Goal: Navigation & Orientation: Find specific page/section

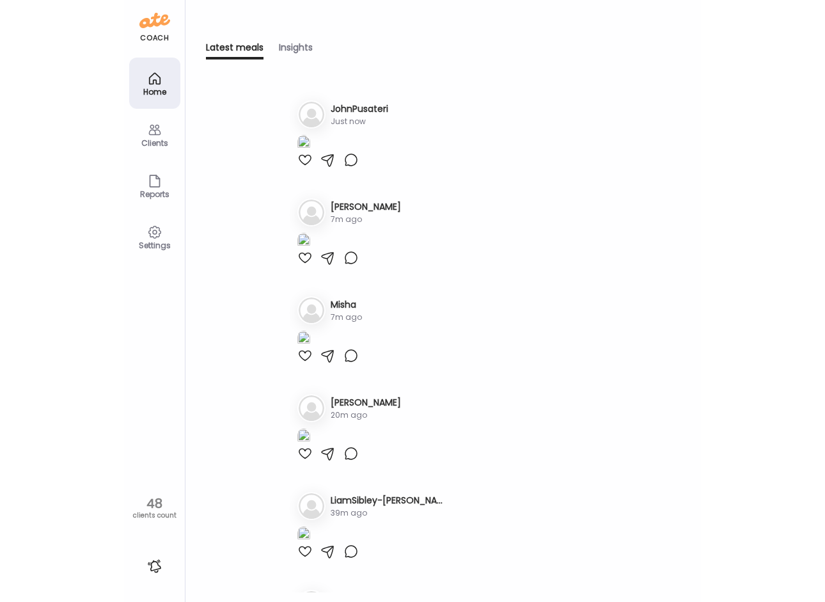
scroll to position [1854, 0]
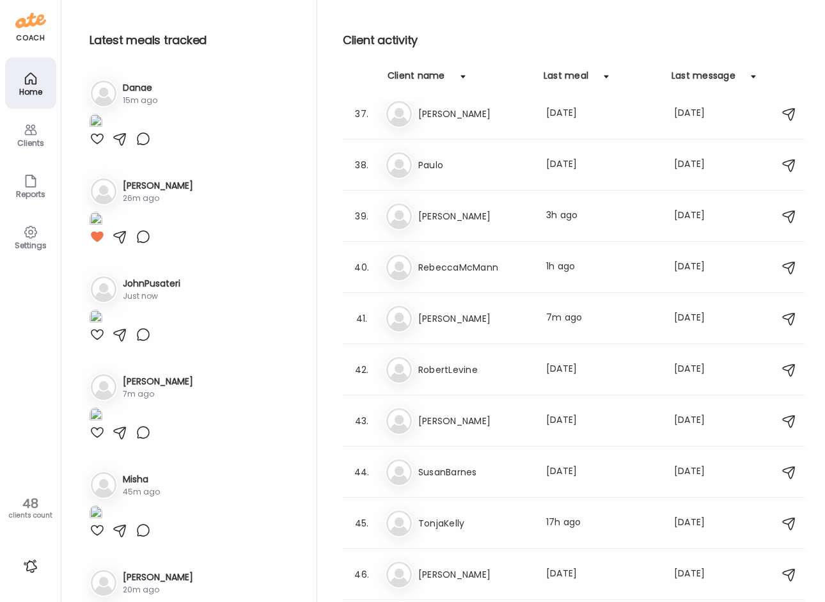
click at [102, 131] on img at bounding box center [96, 122] width 13 height 17
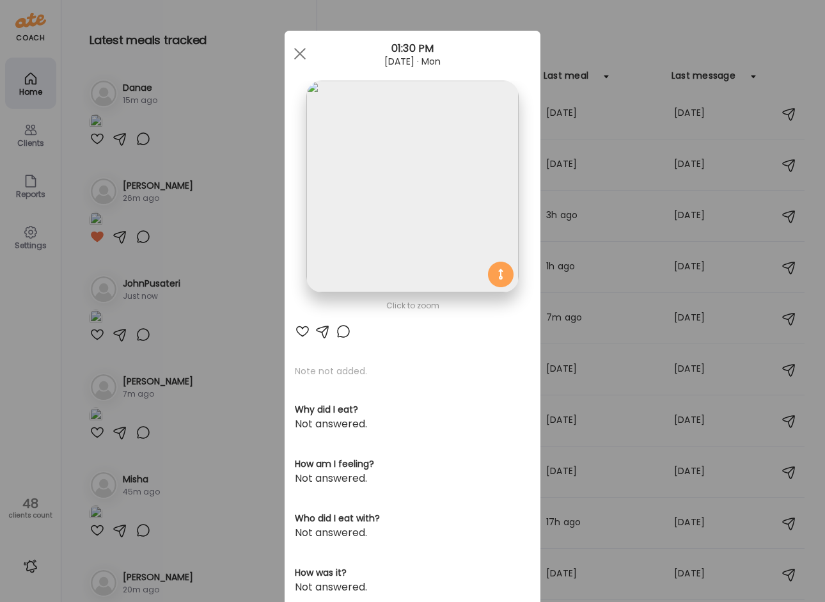
click at [145, 221] on div "Ate Coach Dashboard Wahoo! It’s official Take a moment to set up your Coach Pro…" at bounding box center [412, 301] width 825 height 602
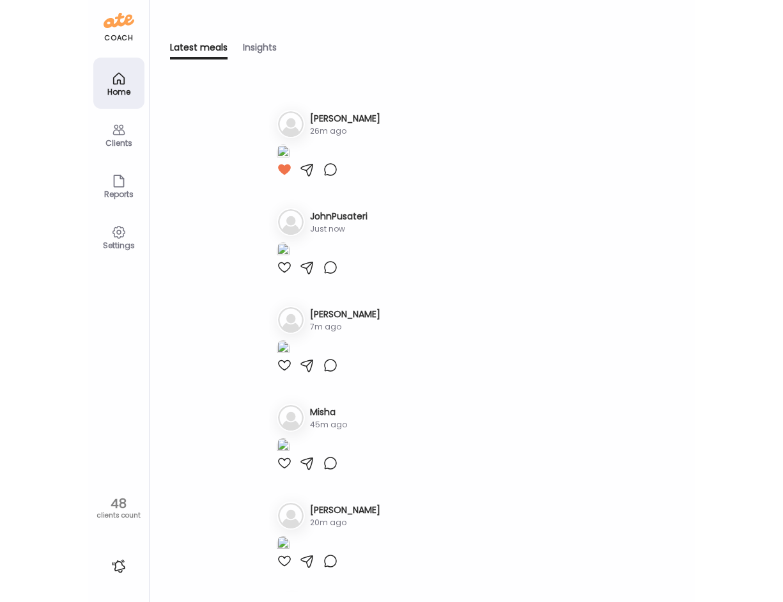
scroll to position [0, 0]
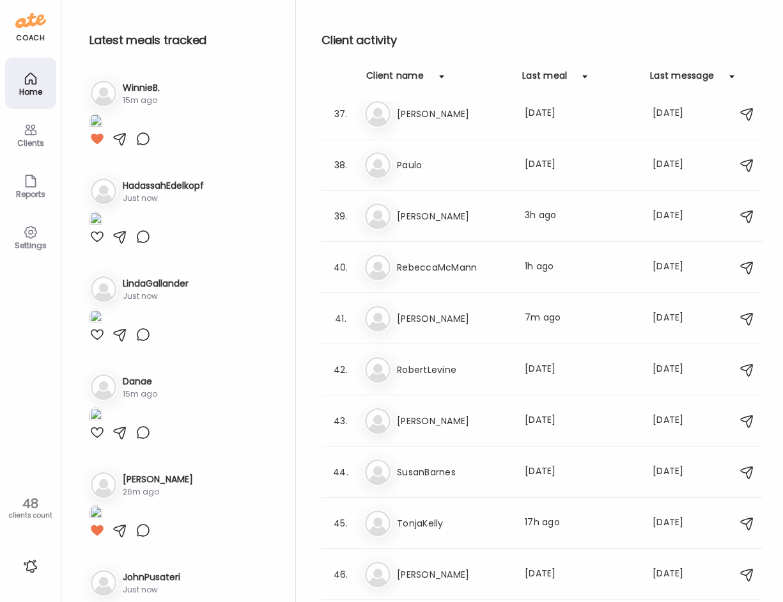
click at [102, 131] on img at bounding box center [96, 122] width 13 height 17
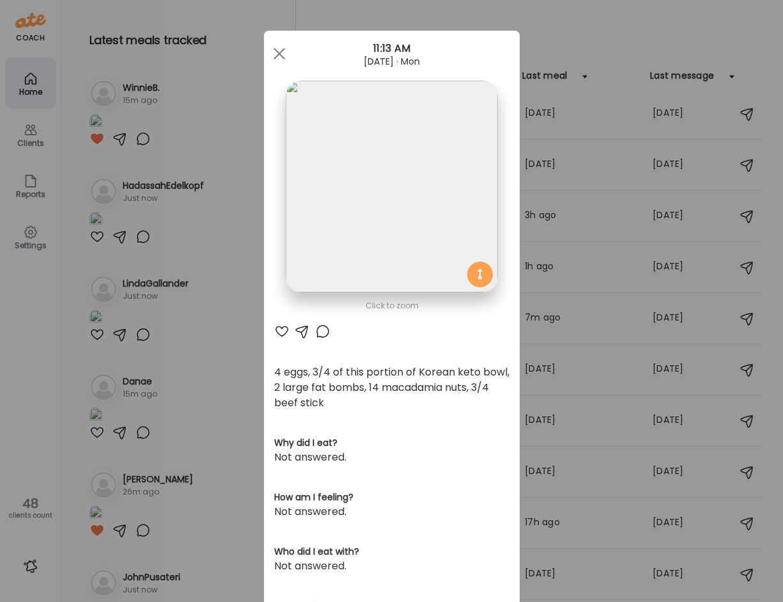
click at [433, 173] on img at bounding box center [392, 187] width 212 height 212
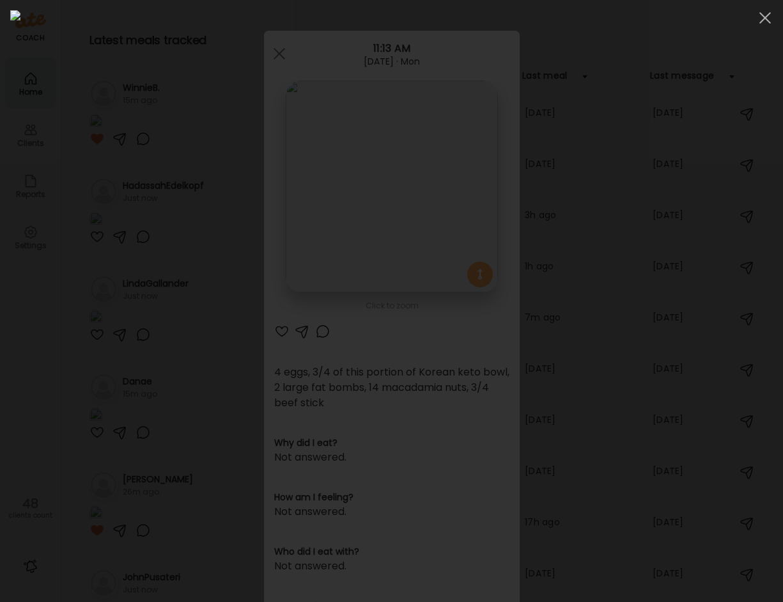
click at [433, 173] on img at bounding box center [391, 300] width 763 height 581
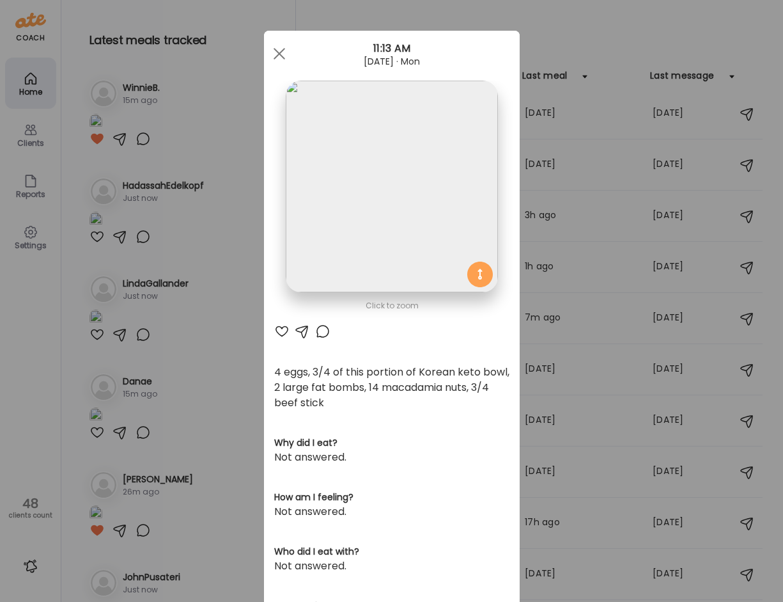
click at [537, 38] on div "Ate Coach Dashboard Wahoo! It’s official Take a moment to set up your Coach Pro…" at bounding box center [391, 301] width 783 height 602
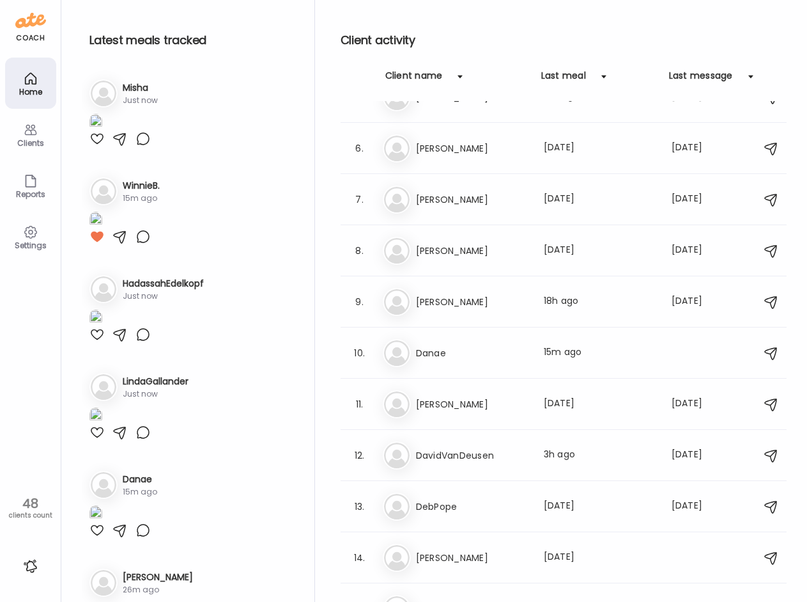
scroll to position [256, 0]
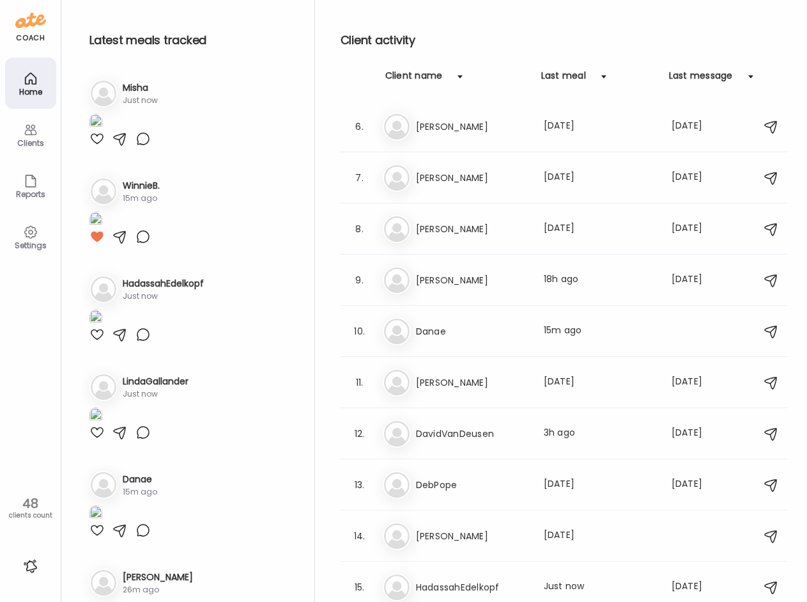
click at [492, 333] on h3 "Danae" at bounding box center [472, 330] width 113 height 15
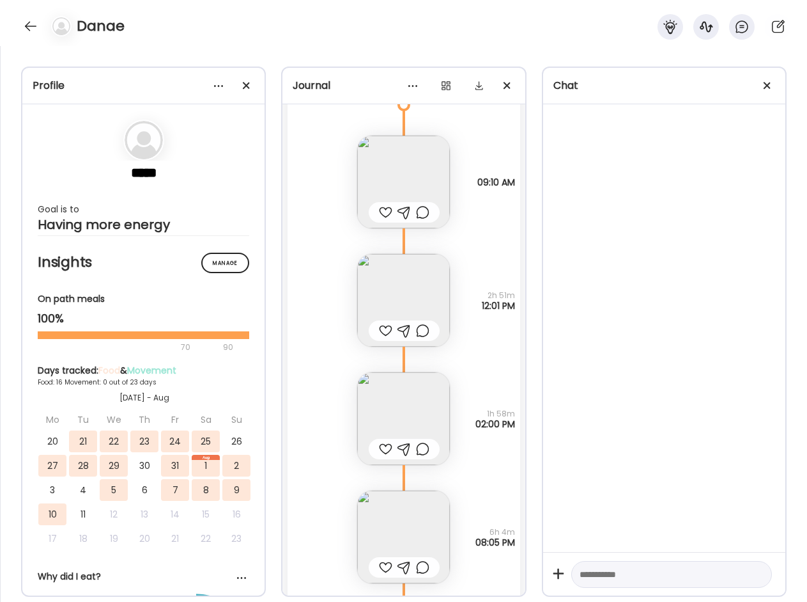
scroll to position [8386, 0]
click at [396, 299] on img at bounding box center [403, 300] width 93 height 93
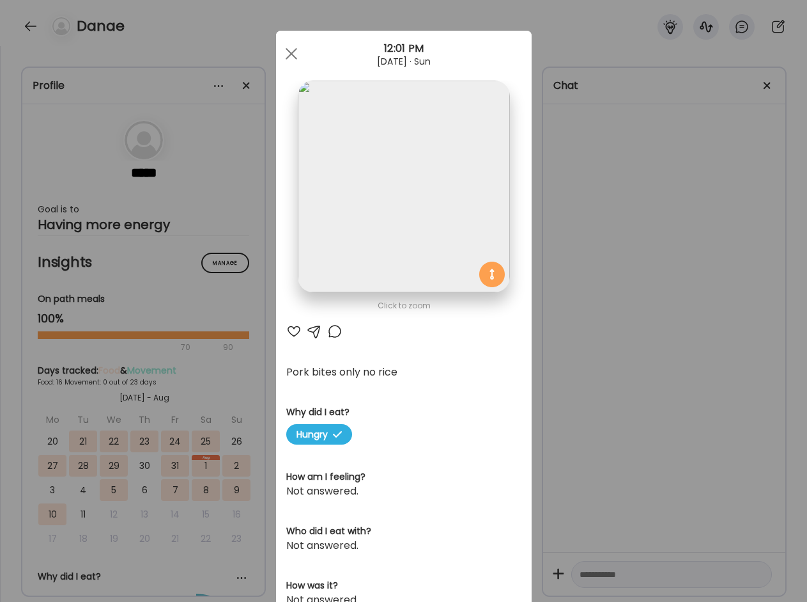
click at [576, 339] on div "Ate Coach Dashboard Wahoo! It’s official Take a moment to set up your Coach Pro…" at bounding box center [403, 301] width 807 height 602
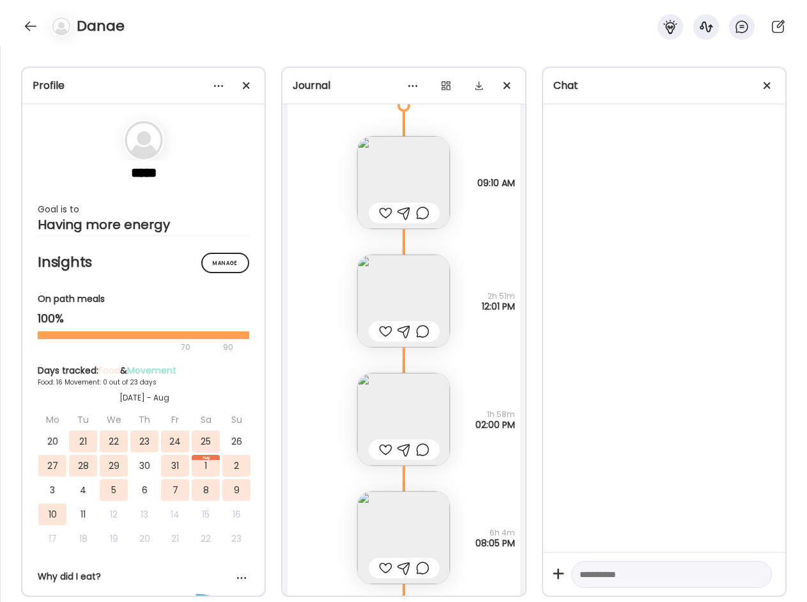
click at [411, 403] on img at bounding box center [403, 419] width 93 height 93
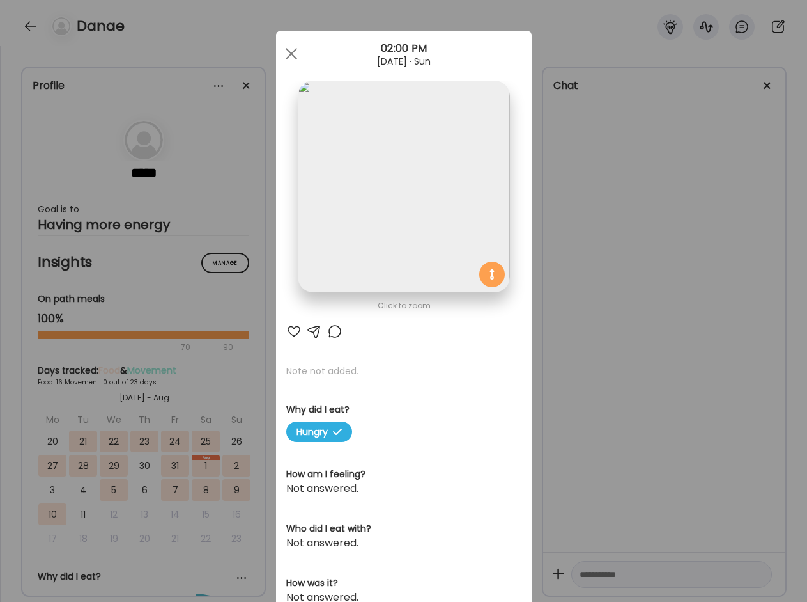
click at [242, 371] on div "Ate Coach Dashboard Wahoo! It’s official Take a moment to set up your Coach Pro…" at bounding box center [403, 301] width 807 height 602
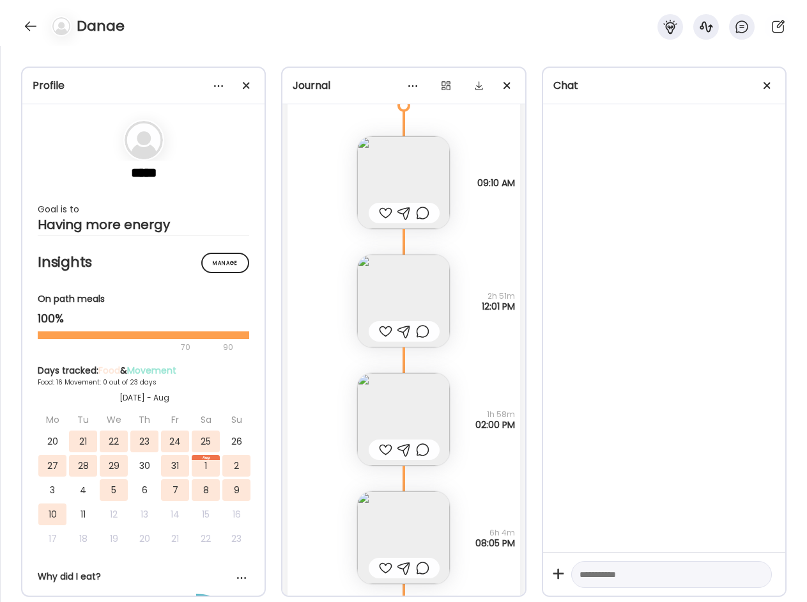
click at [414, 514] on img at bounding box center [403, 537] width 93 height 93
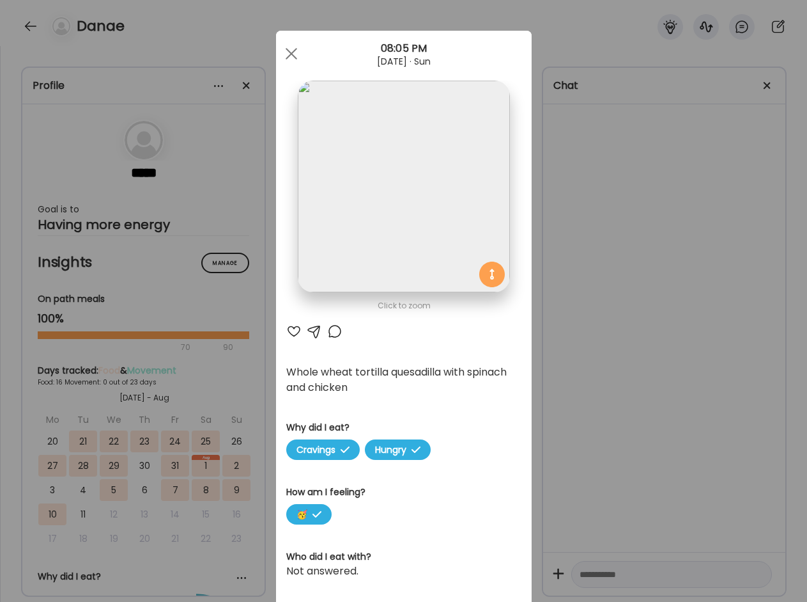
click at [241, 384] on div "Ate Coach Dashboard Wahoo! It’s official Take a moment to set up your Coach Pro…" at bounding box center [403, 301] width 807 height 602
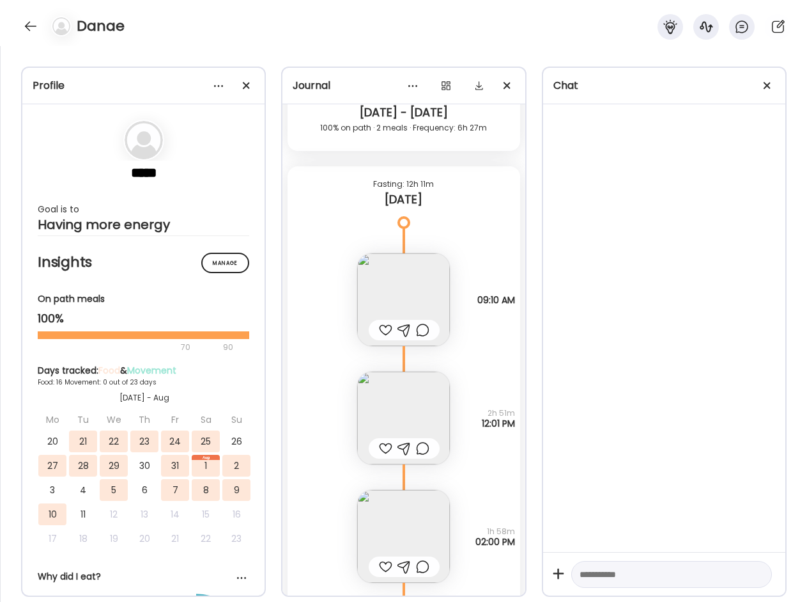
scroll to position [8194, 0]
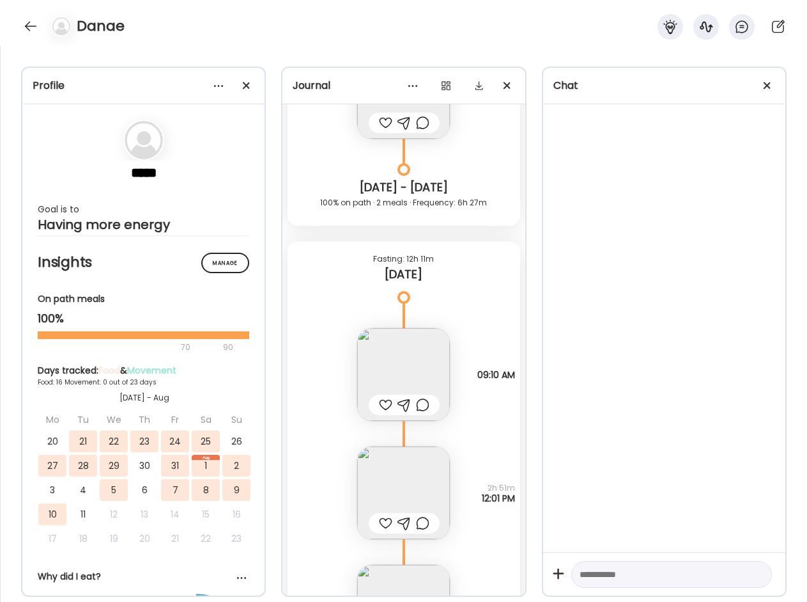
click at [418, 379] on img at bounding box center [403, 374] width 93 height 93
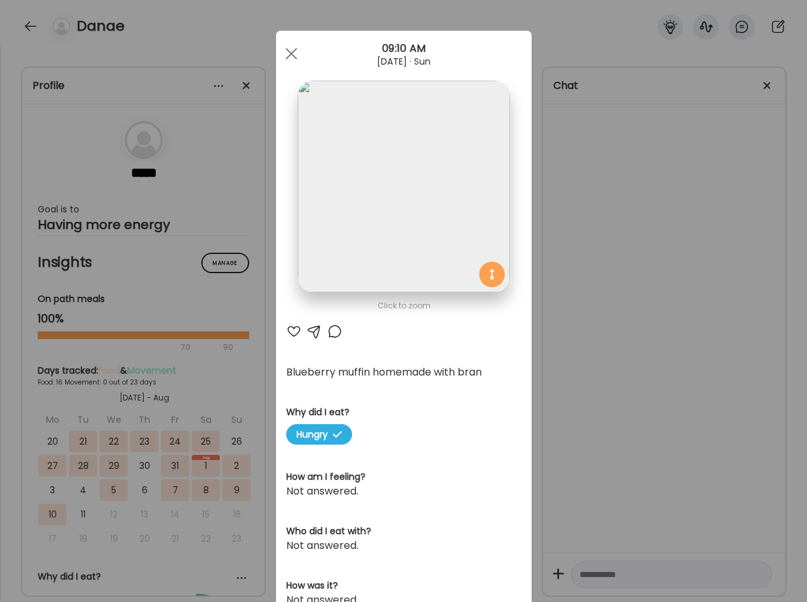
click at [212, 374] on div "Ate Coach Dashboard Wahoo! It’s official Take a moment to set up your Coach Pro…" at bounding box center [403, 301] width 807 height 602
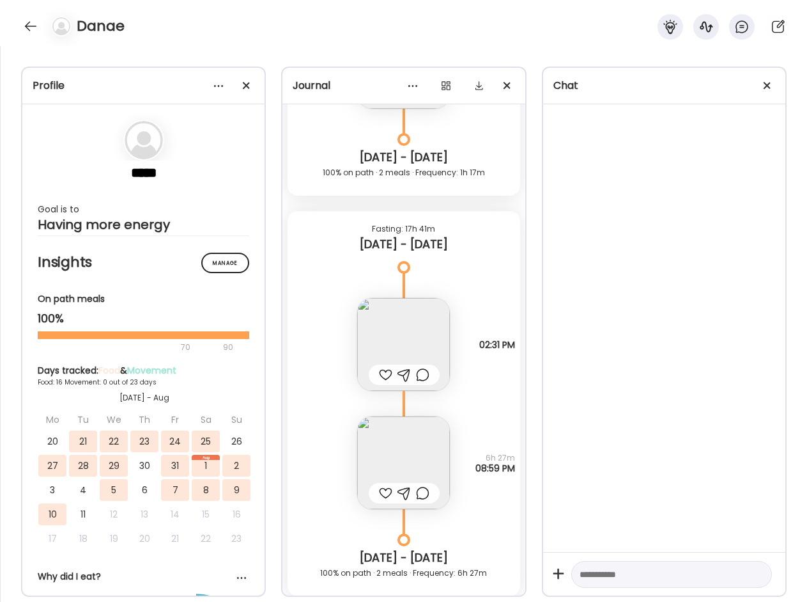
scroll to position [7811, 0]
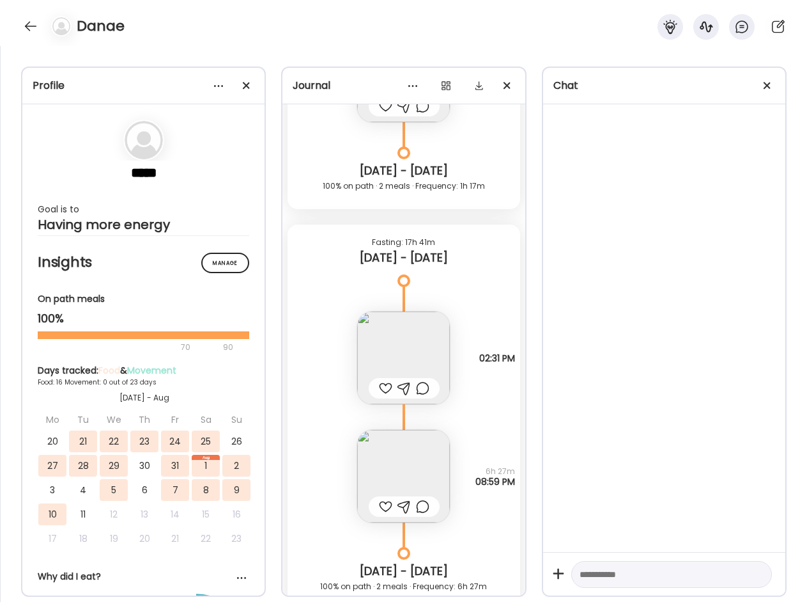
click at [391, 336] on img at bounding box center [403, 357] width 93 height 93
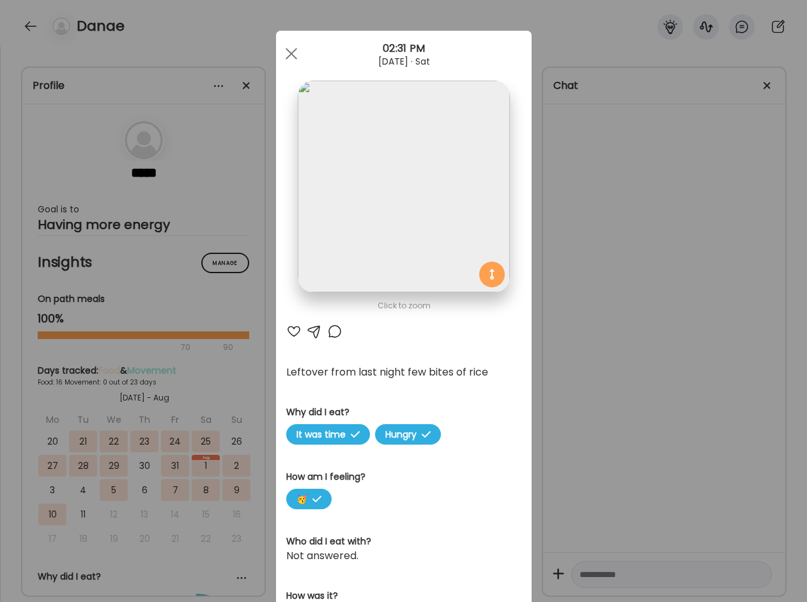
click at [563, 30] on div "Ate Coach Dashboard Wahoo! It’s official Take a moment to set up your Coach Pro…" at bounding box center [403, 301] width 807 height 602
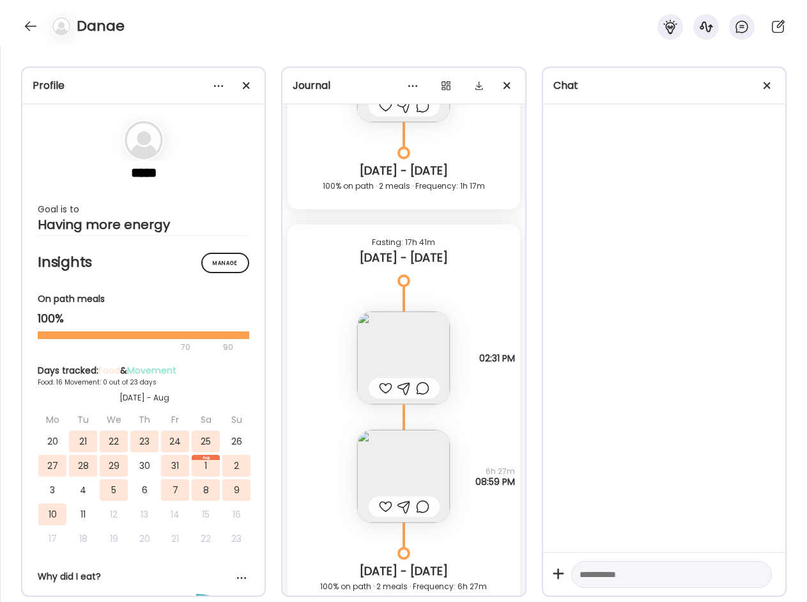
click at [392, 474] on img at bounding box center [403, 476] width 93 height 93
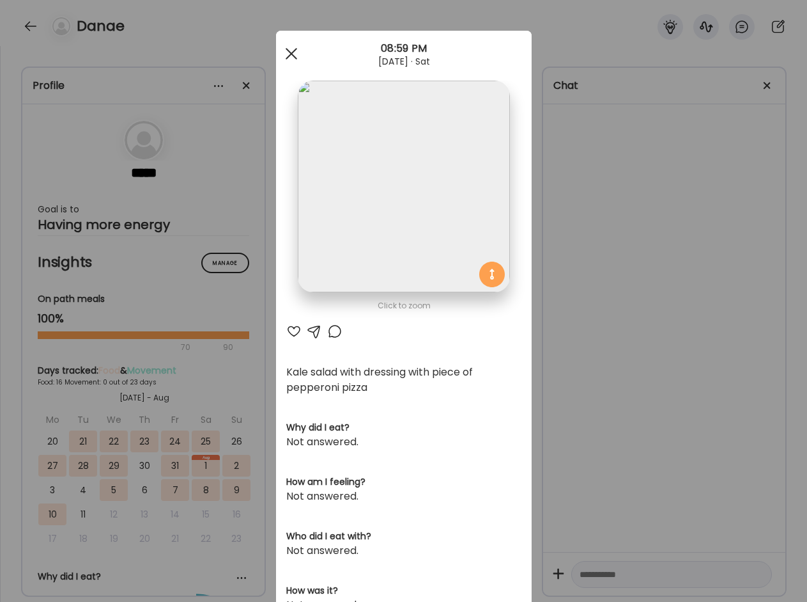
click at [288, 52] on span at bounding box center [291, 54] width 12 height 12
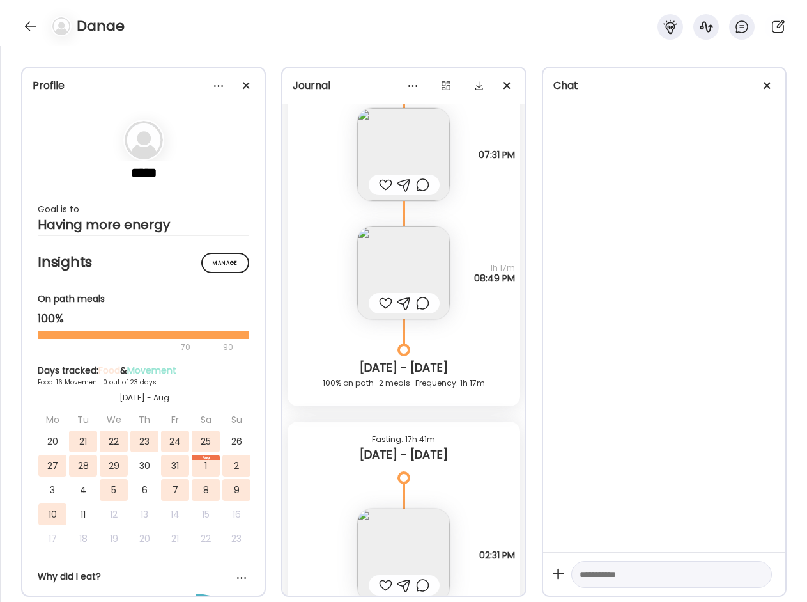
scroll to position [7555, 0]
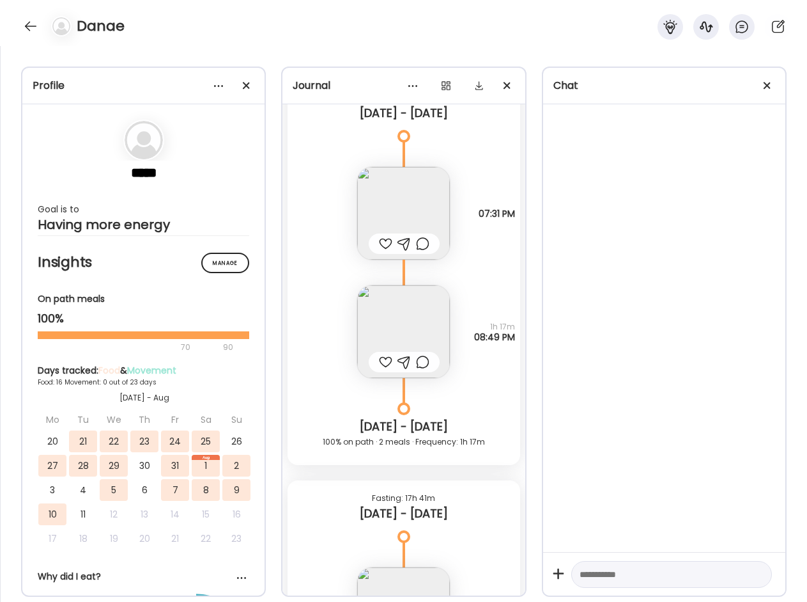
click at [382, 210] on img at bounding box center [403, 213] width 93 height 93
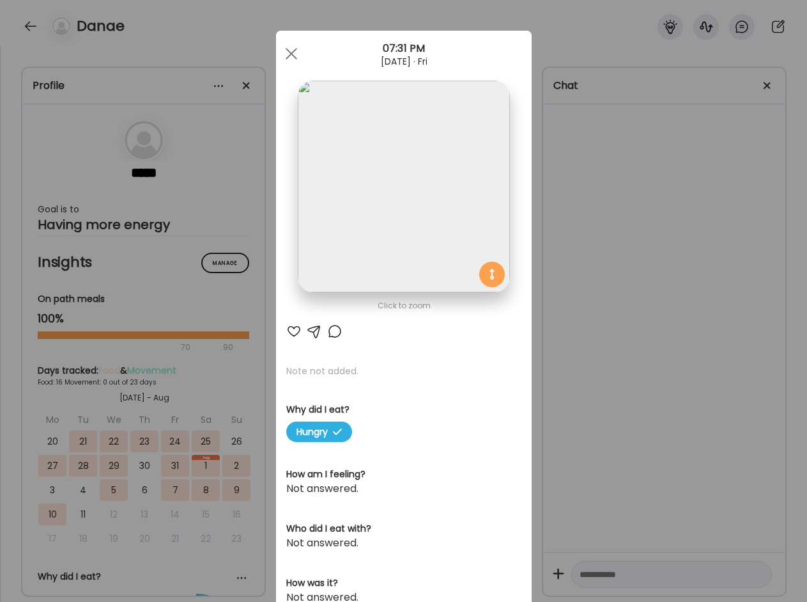
click at [576, 200] on div "Ate Coach Dashboard Wahoo! It’s official Take a moment to set up your Coach Pro…" at bounding box center [403, 301] width 807 height 602
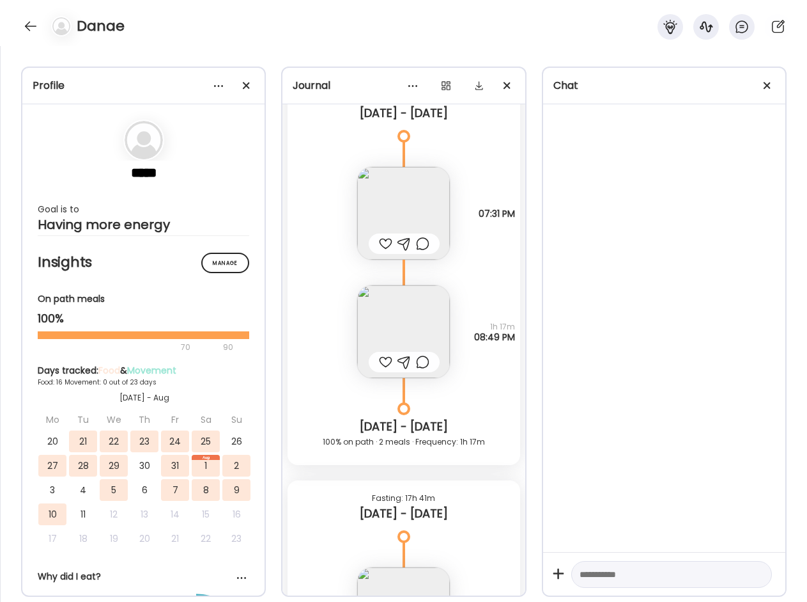
click at [408, 318] on img at bounding box center [403, 331] width 93 height 93
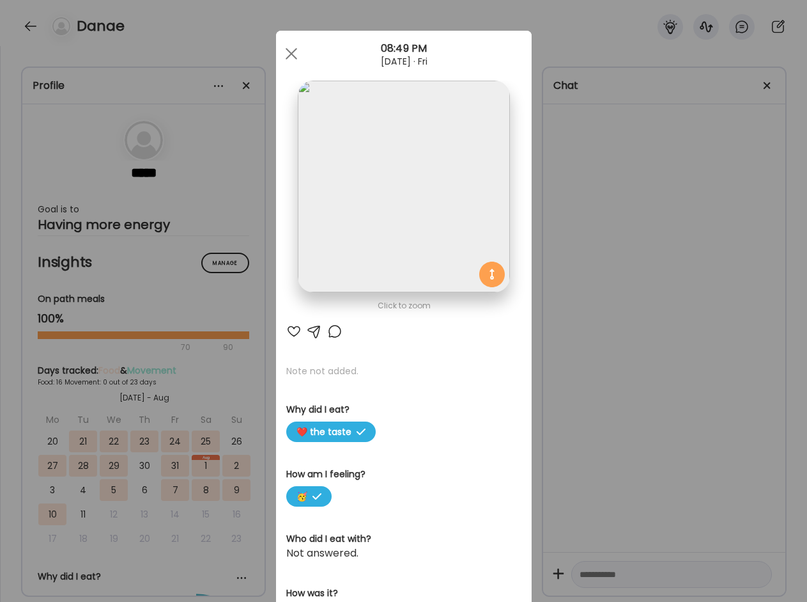
click at [576, 235] on div "Ate Coach Dashboard Wahoo! It’s official Take a moment to set up your Coach Pro…" at bounding box center [403, 301] width 807 height 602
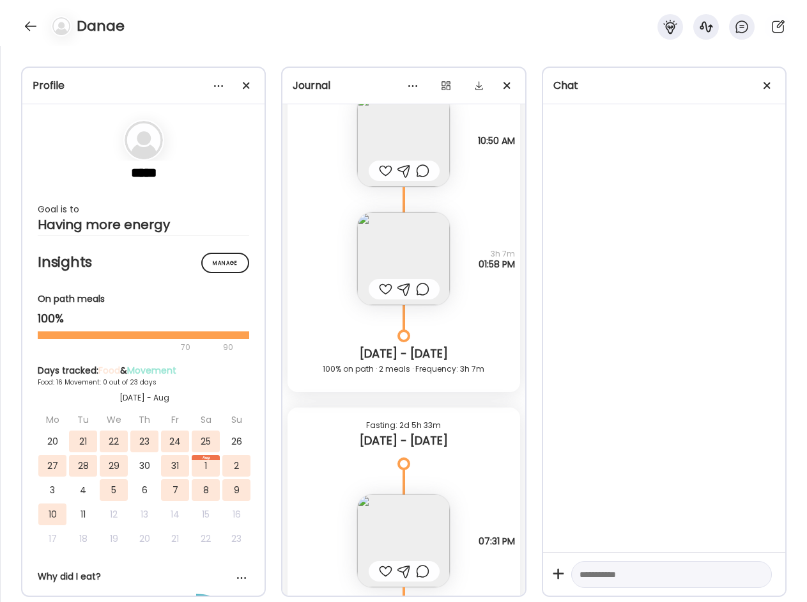
scroll to position [7171, 0]
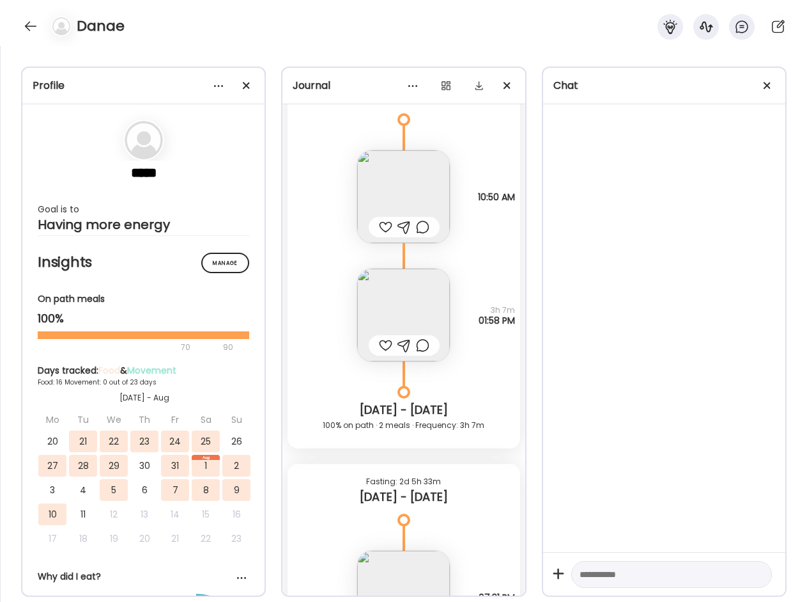
click at [394, 286] on img at bounding box center [403, 315] width 93 height 93
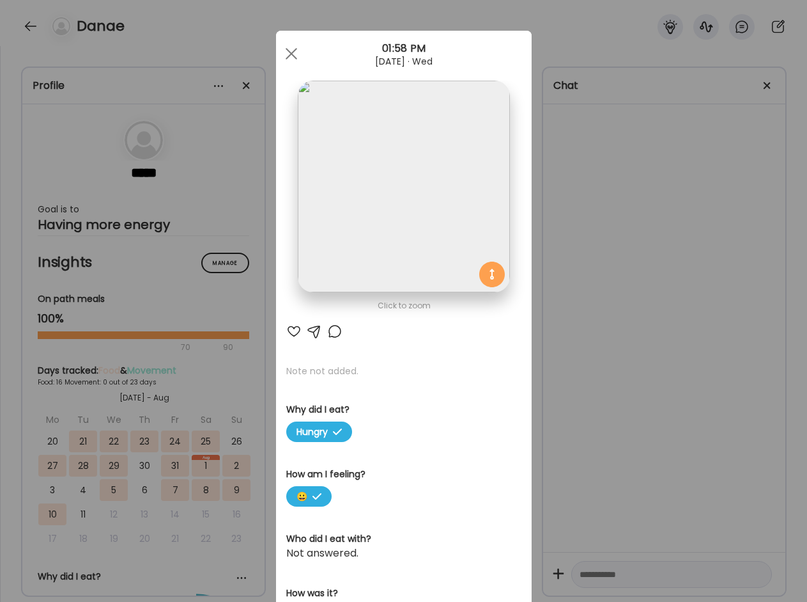
click at [564, 216] on div "Ate Coach Dashboard Wahoo! It’s official Take a moment to set up your Coach Pro…" at bounding box center [403, 301] width 807 height 602
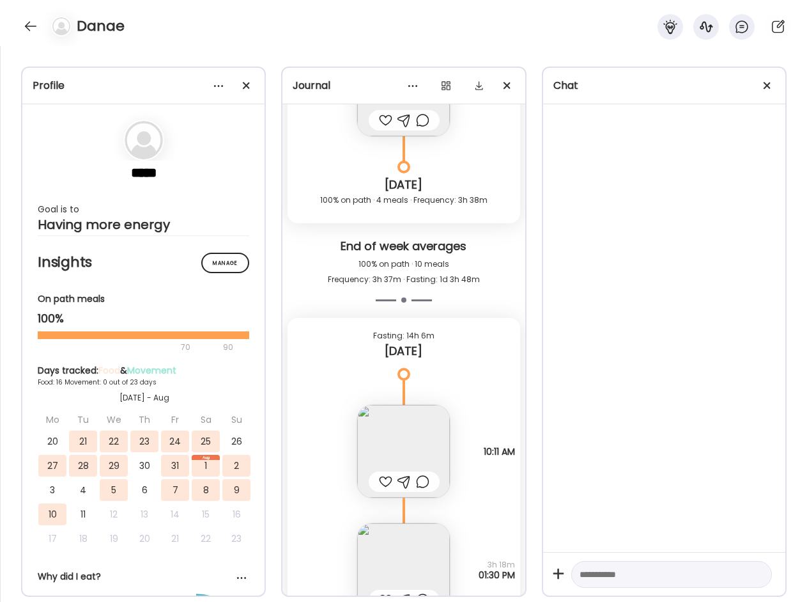
scroll to position [8961, 0]
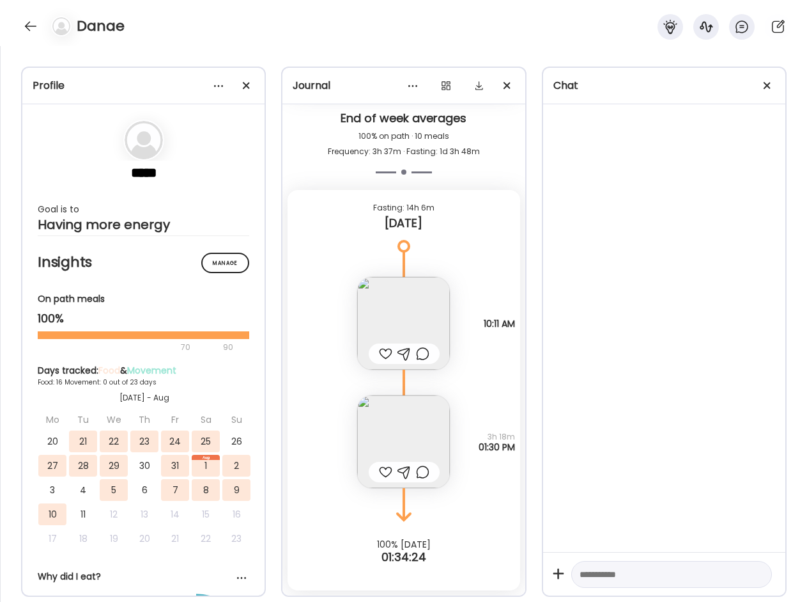
click at [34, 27] on div at bounding box center [30, 26] width 20 height 20
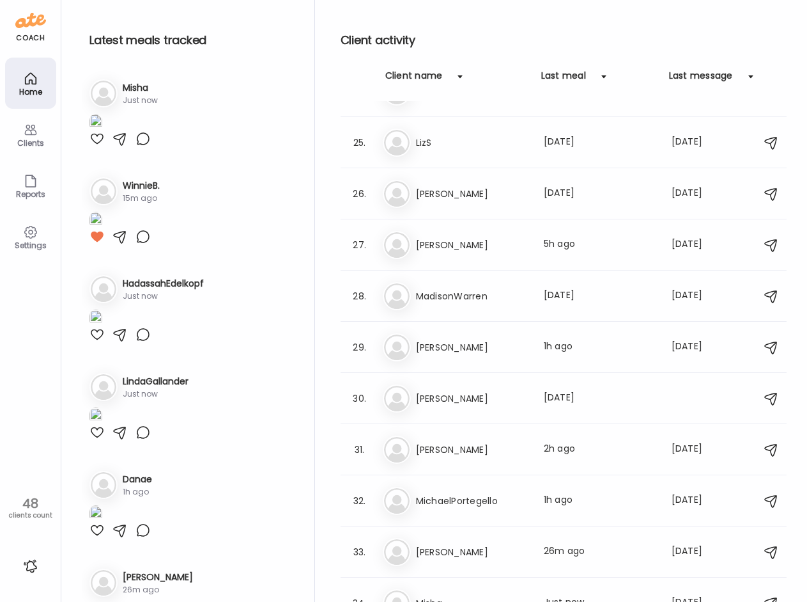
scroll to position [1215, 0]
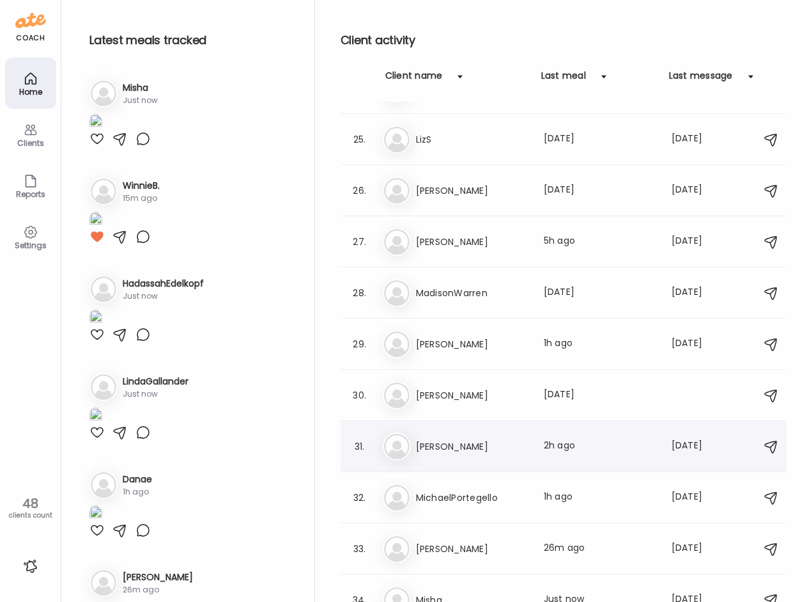
click at [479, 449] on h3 "[PERSON_NAME]" at bounding box center [472, 446] width 113 height 15
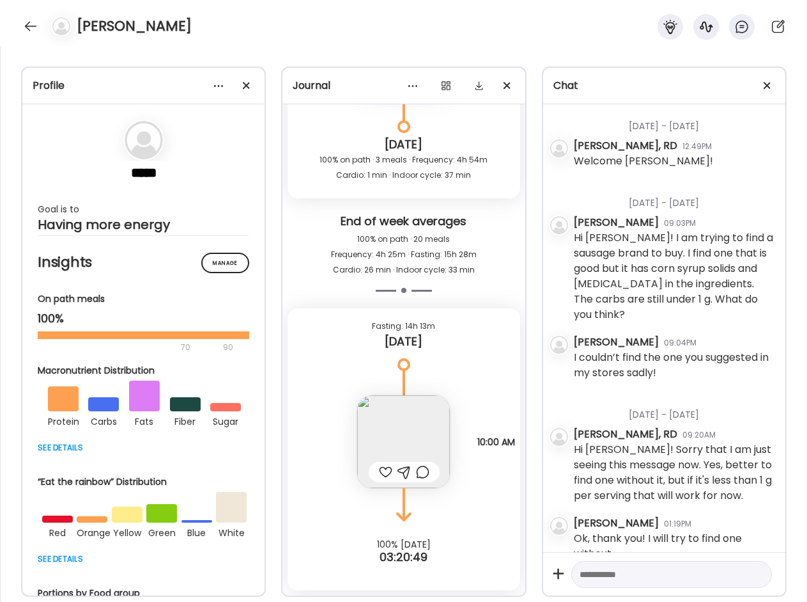
scroll to position [218, 0]
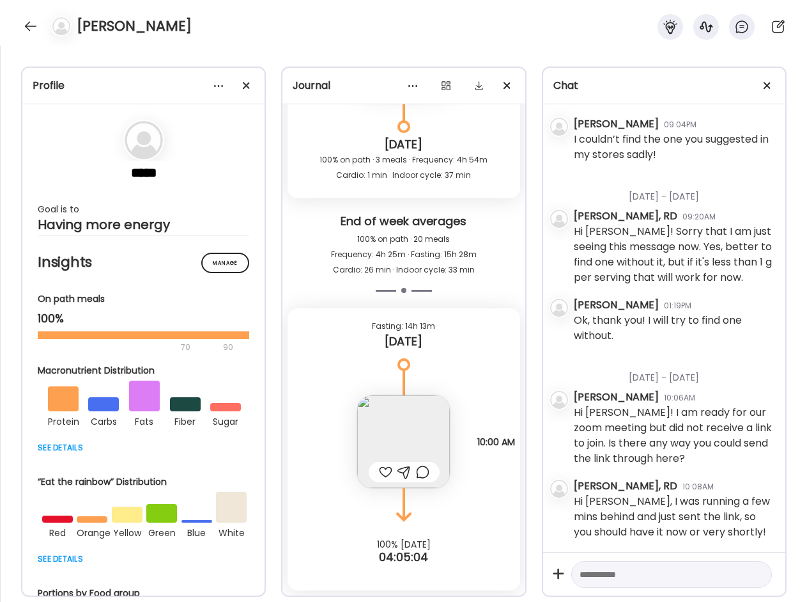
click at [408, 440] on img at bounding box center [403, 441] width 93 height 93
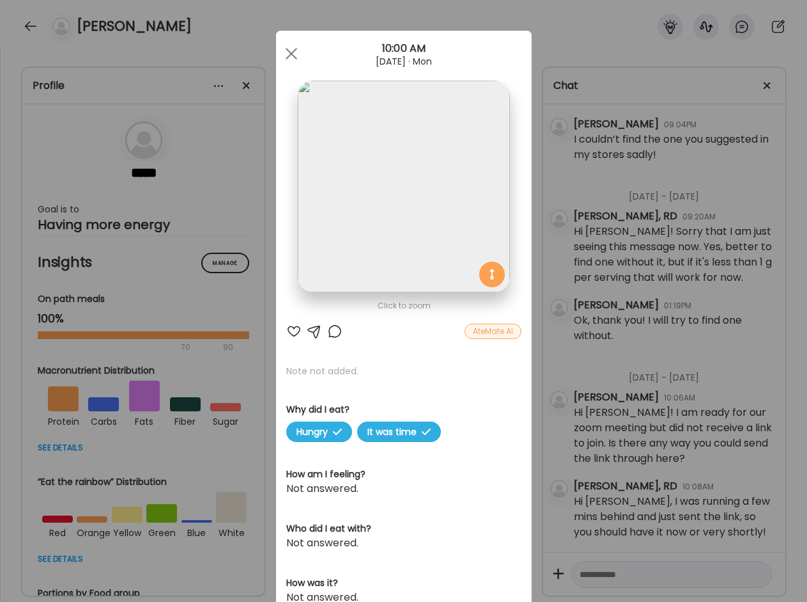
click at [261, 283] on div "Ate Coach Dashboard Wahoo! It’s official Take a moment to set up your Coach Pro…" at bounding box center [403, 301] width 807 height 602
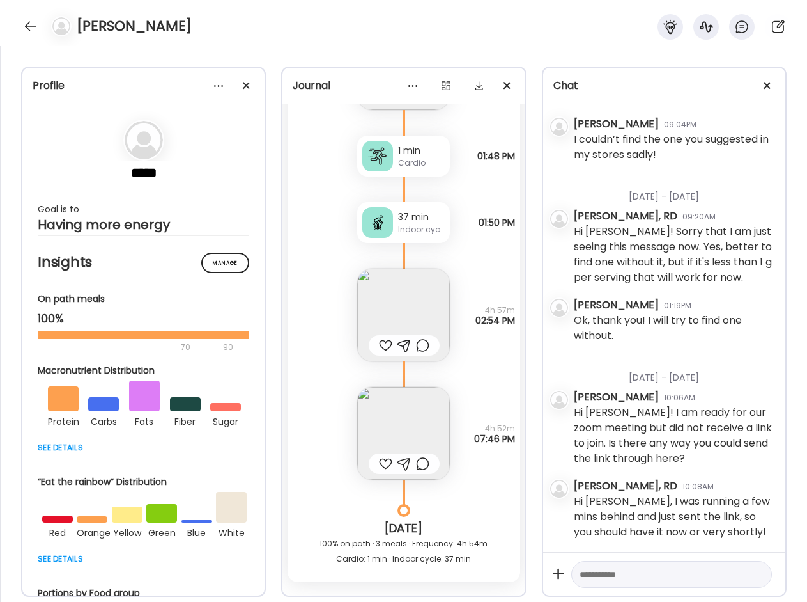
scroll to position [22954, 0]
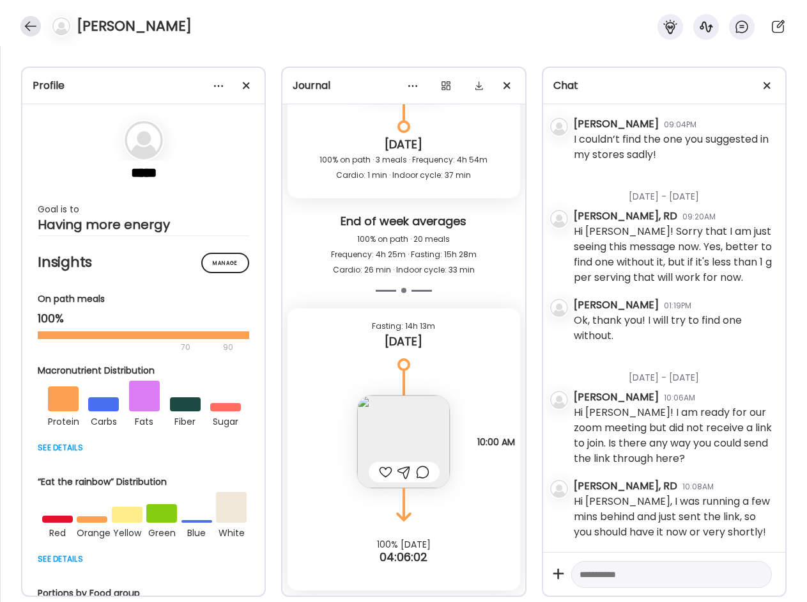
click at [22, 22] on div at bounding box center [30, 26] width 20 height 20
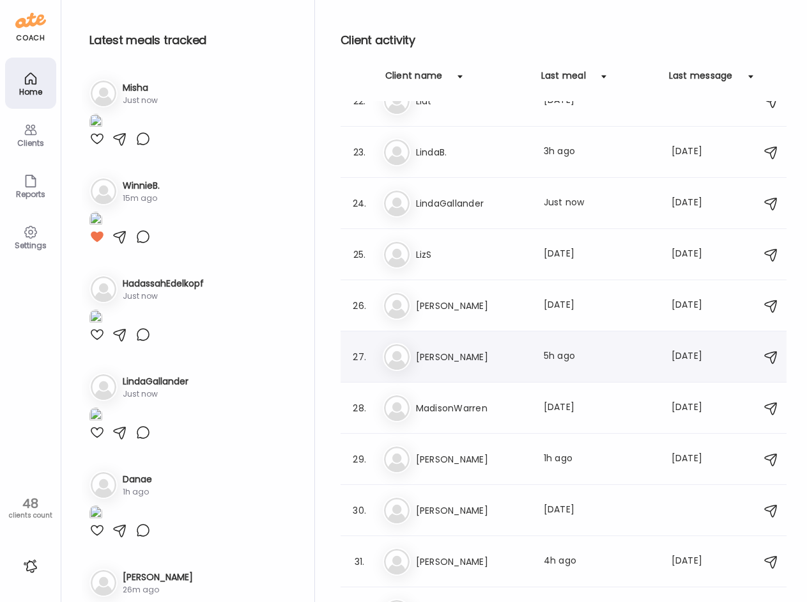
scroll to position [1087, 0]
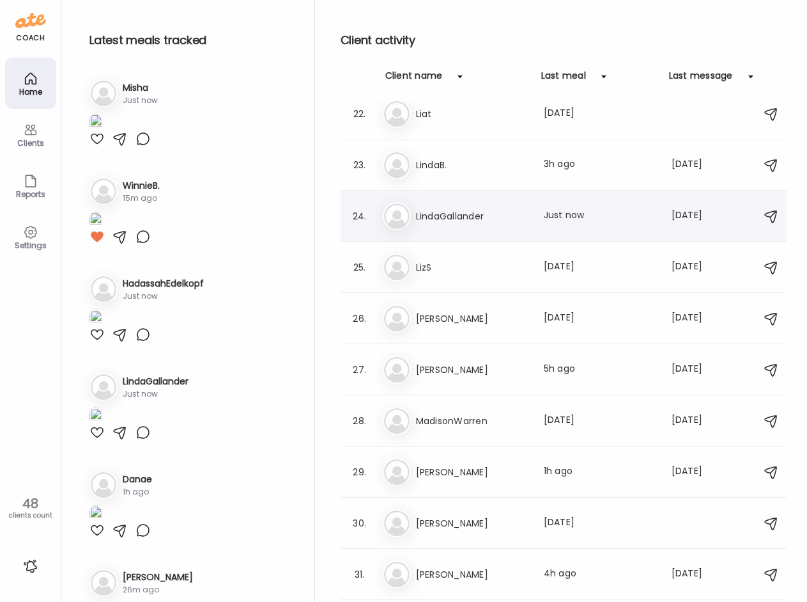
click at [495, 224] on div "Li LindaGallander Last meal: Just now Last message: [DATE] You: Welcome [PERSON…" at bounding box center [566, 216] width 366 height 28
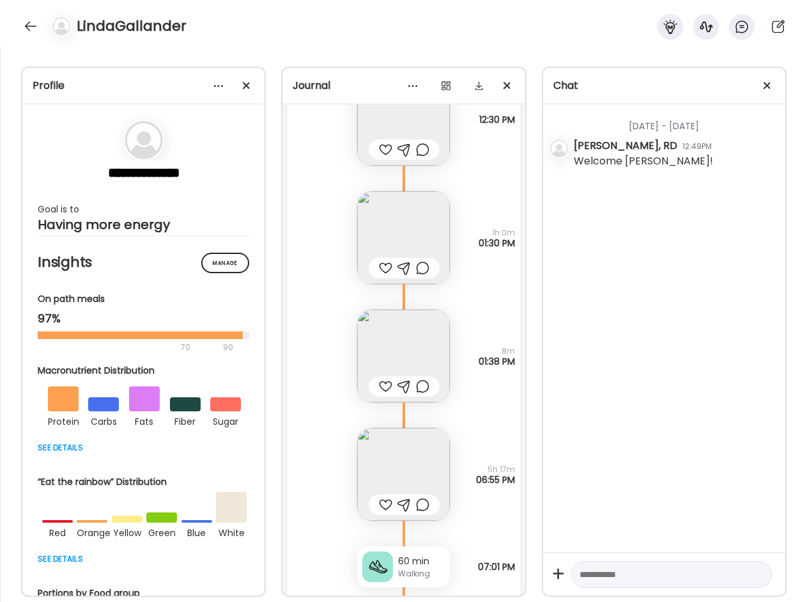
scroll to position [17622, 0]
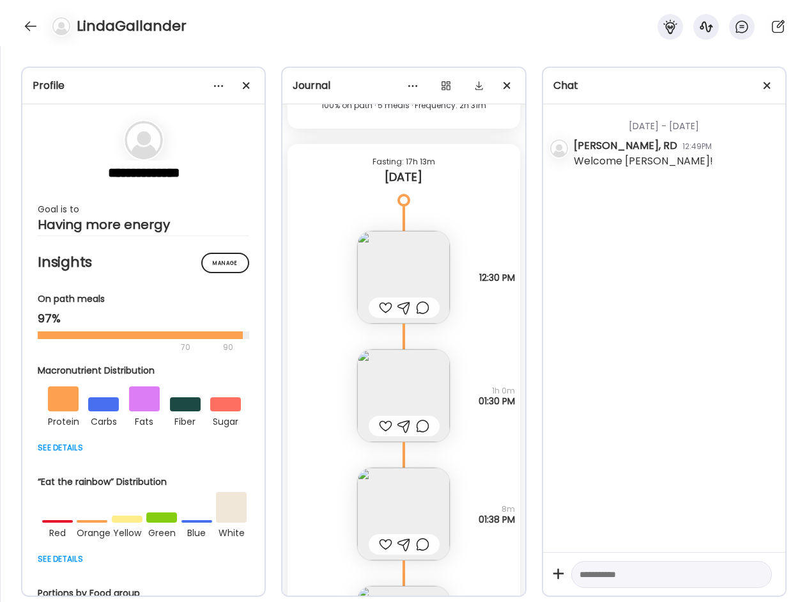
click at [416, 279] on img at bounding box center [403, 277] width 93 height 93
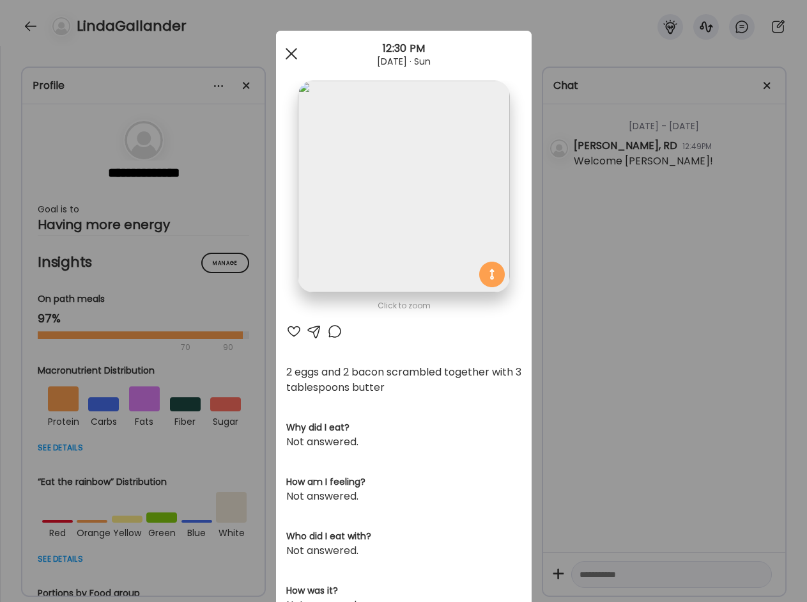
click at [279, 58] on div at bounding box center [292, 54] width 26 height 26
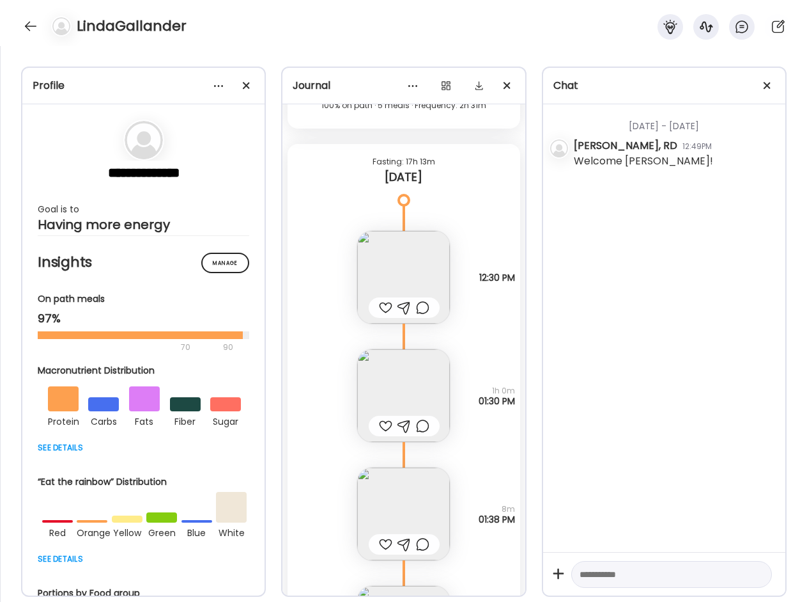
drag, startPoint x: 276, startPoint y: 47, endPoint x: 267, endPoint y: 50, distance: 8.7
click at [276, 47] on div "**********" at bounding box center [403, 324] width 807 height 556
click at [26, 30] on div at bounding box center [30, 26] width 20 height 20
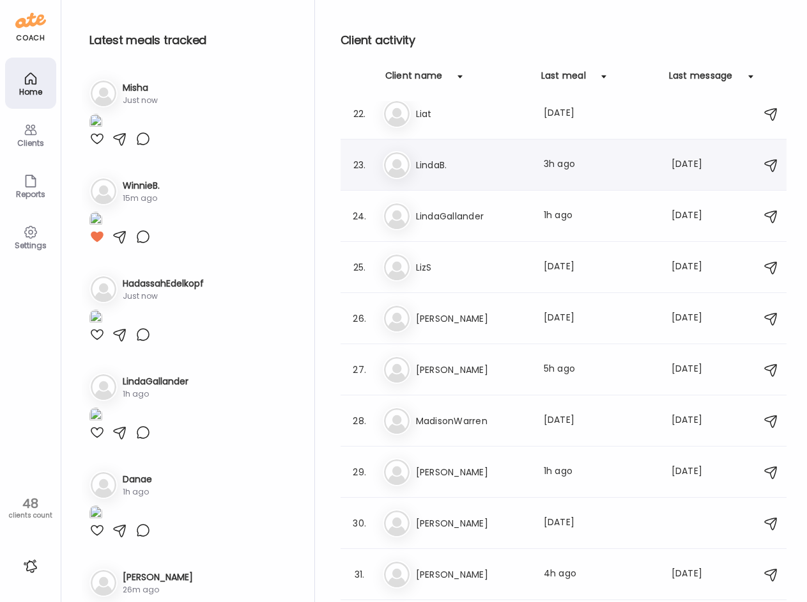
click at [471, 169] on h3 "LindaB." at bounding box center [472, 164] width 113 height 15
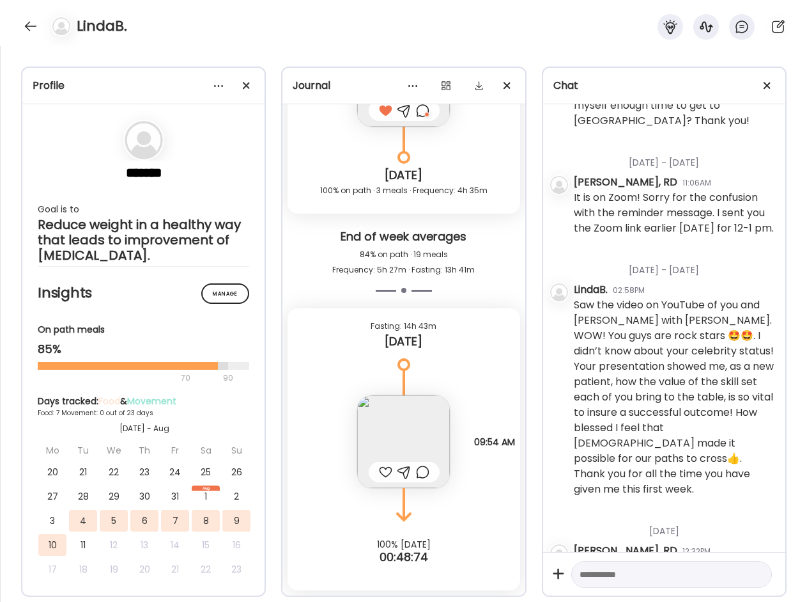
scroll to position [743, 0]
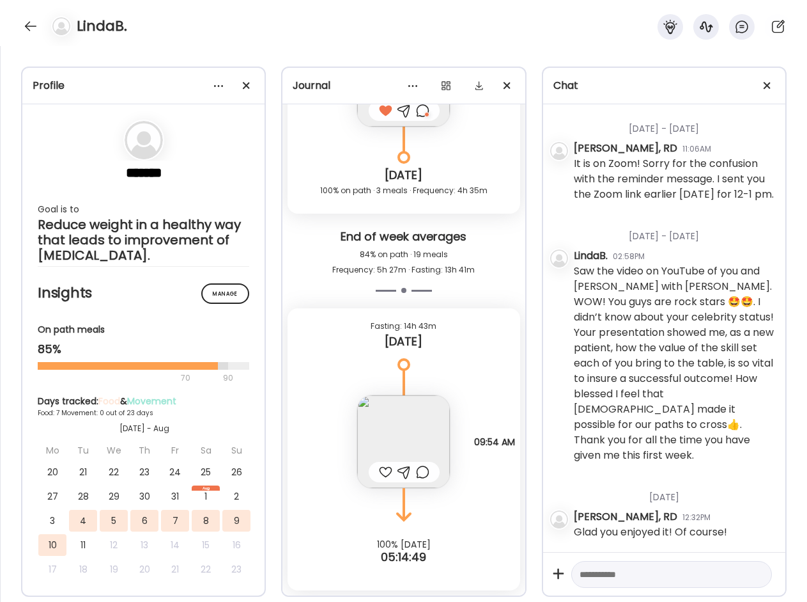
click at [394, 426] on img at bounding box center [403, 441] width 93 height 93
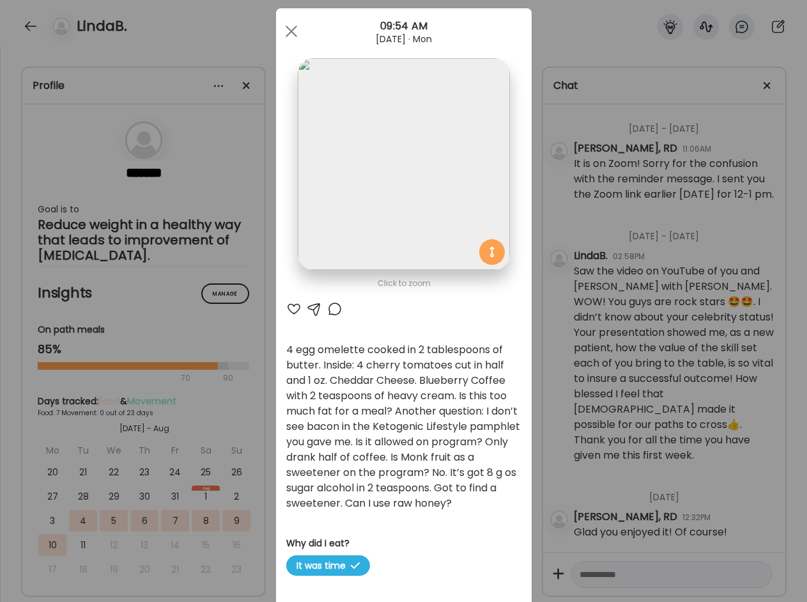
scroll to position [0, 0]
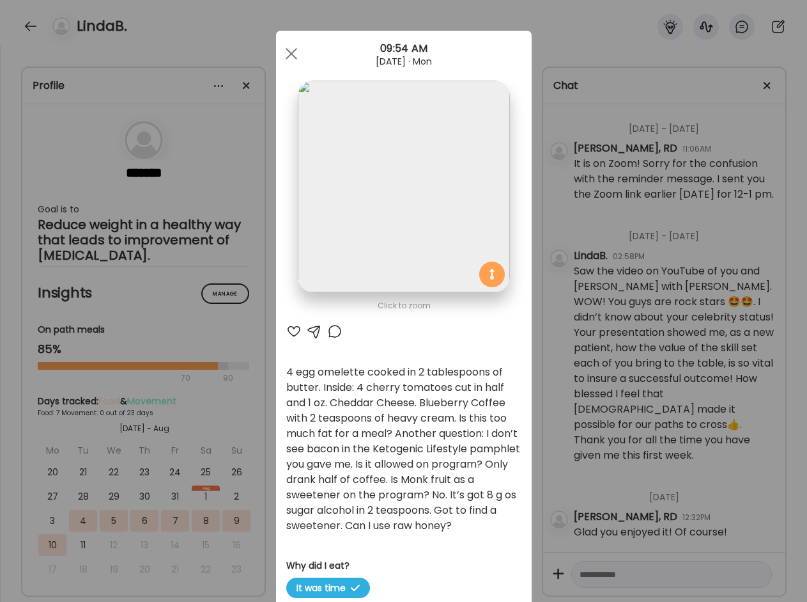
click at [536, 247] on div "Ate Coach Dashboard Wahoo! It’s official Take a moment to set up your Coach Pro…" at bounding box center [403, 301] width 807 height 602
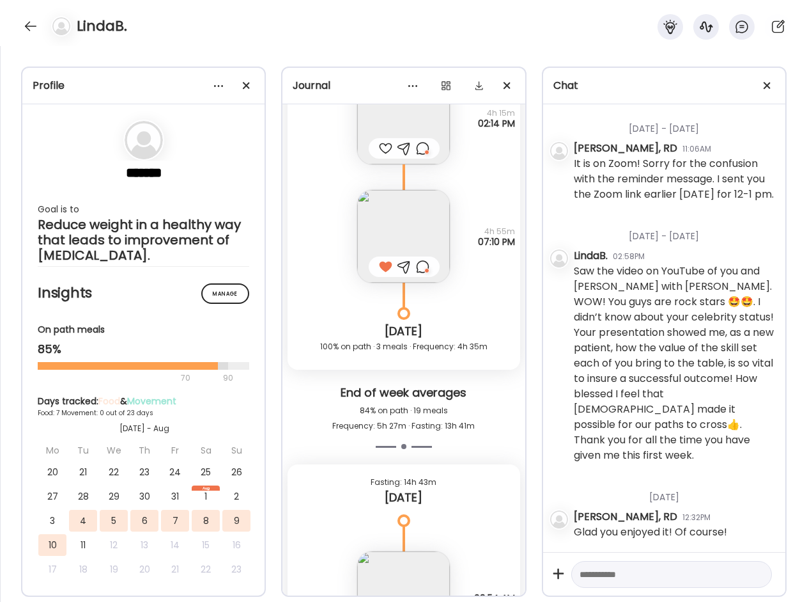
scroll to position [2943, 0]
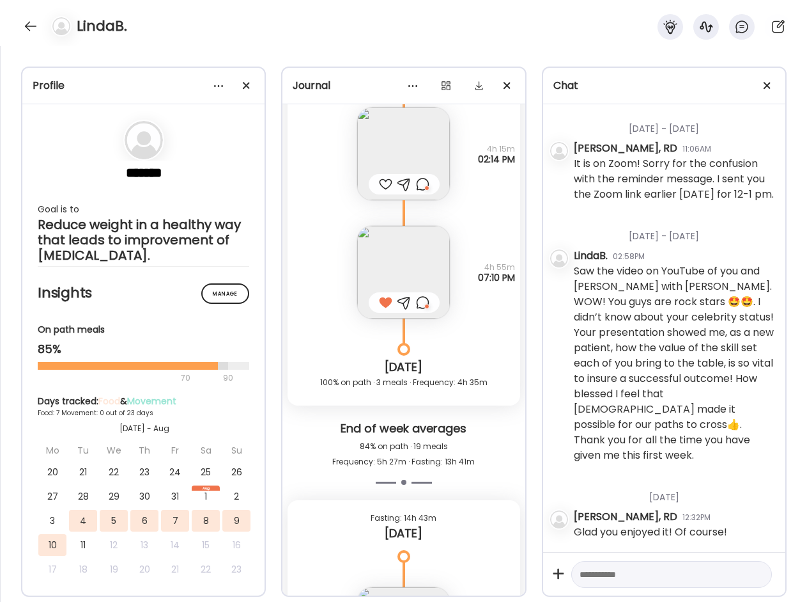
click at [414, 267] on img at bounding box center [403, 272] width 93 height 93
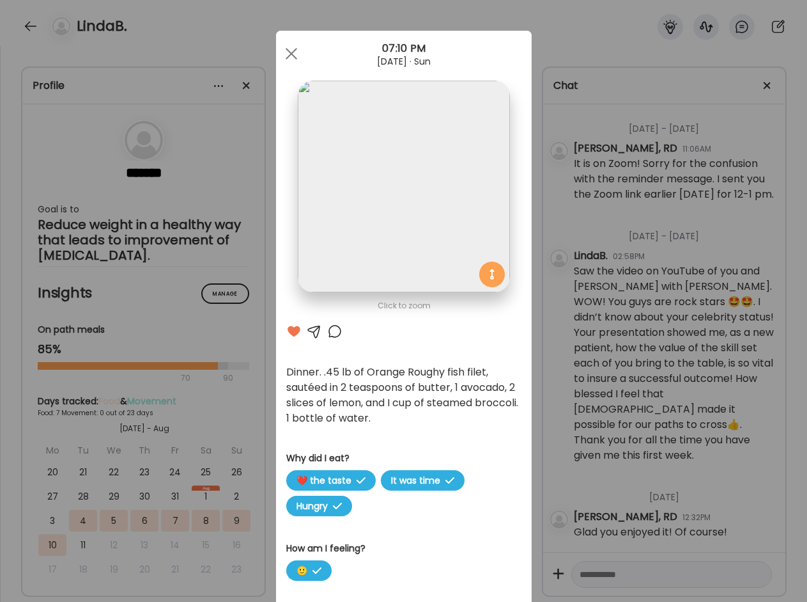
click at [254, 343] on div "Ate Coach Dashboard Wahoo! It’s official Take a moment to set up your Coach Pro…" at bounding box center [403, 301] width 807 height 602
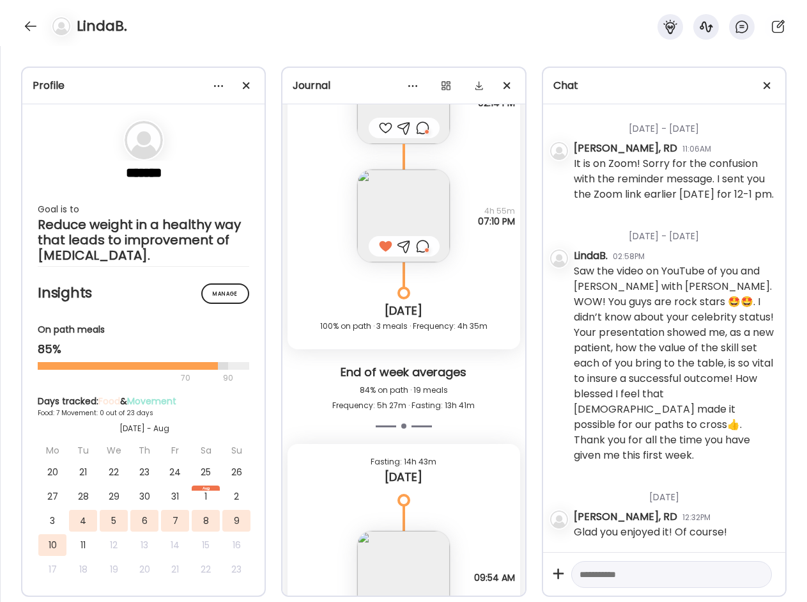
scroll to position [3071, 0]
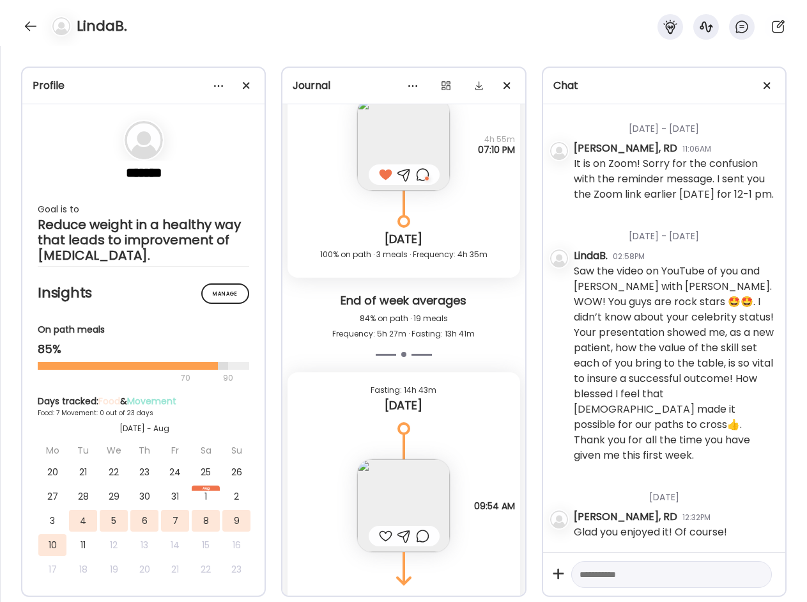
click at [398, 488] on img at bounding box center [403, 505] width 93 height 93
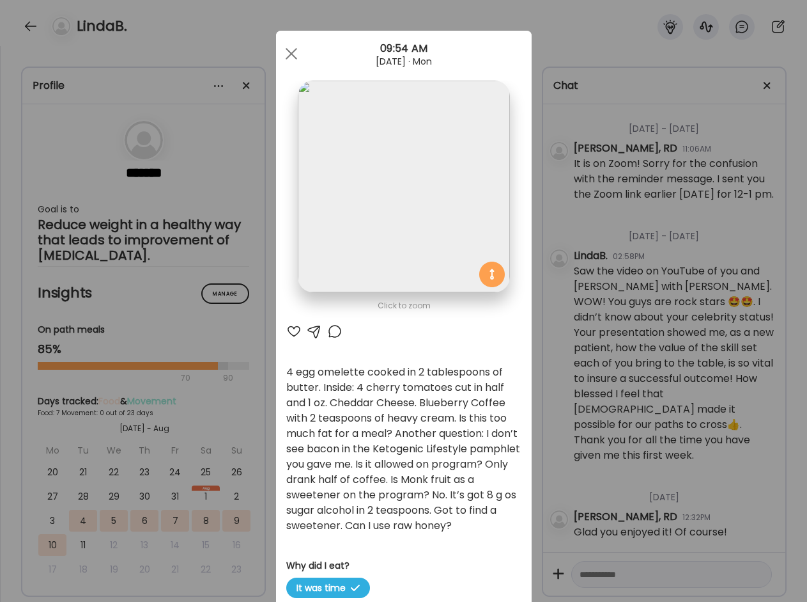
click at [409, 215] on img at bounding box center [404, 187] width 212 height 212
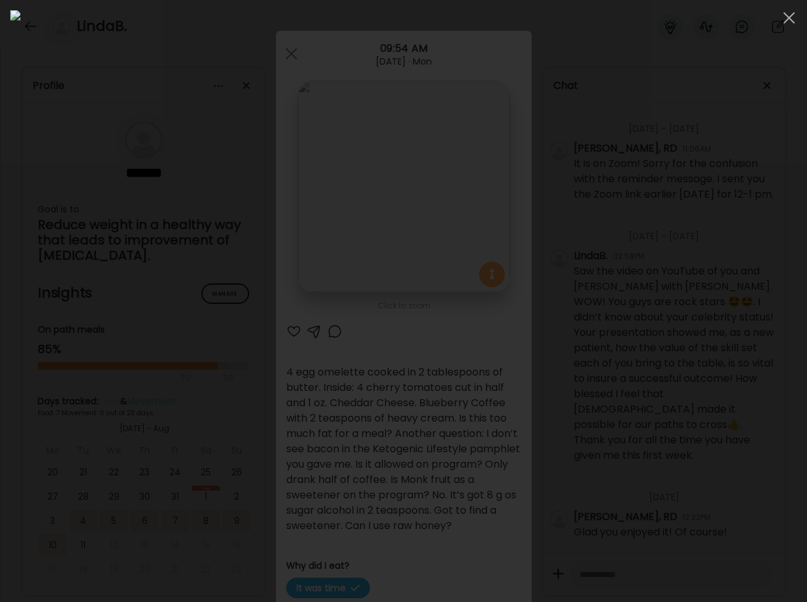
click at [576, 286] on div at bounding box center [403, 300] width 787 height 581
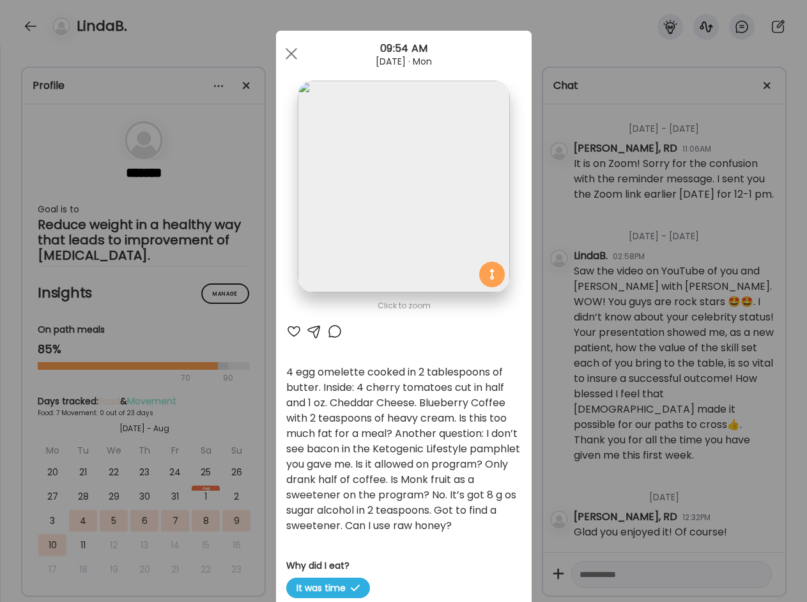
drag, startPoint x: 537, startPoint y: 292, endPoint x: 511, endPoint y: 334, distance: 50.2
click at [537, 292] on div "Ate Coach Dashboard Wahoo! It’s official Take a moment to set up your Coach Pro…" at bounding box center [403, 301] width 807 height 602
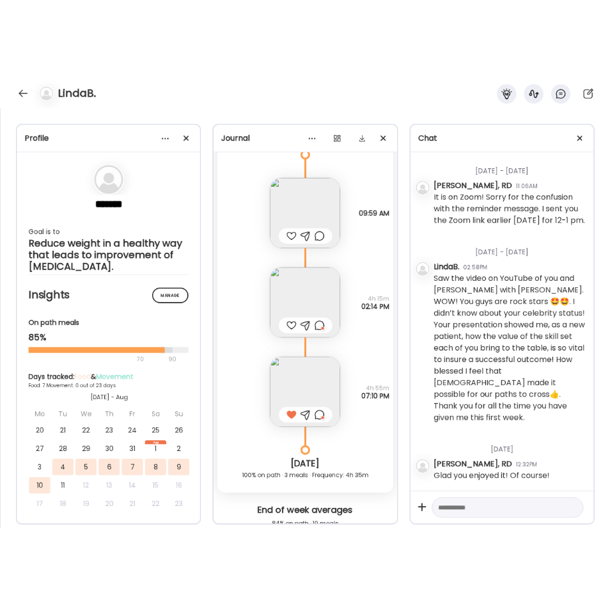
scroll to position [2752, 0]
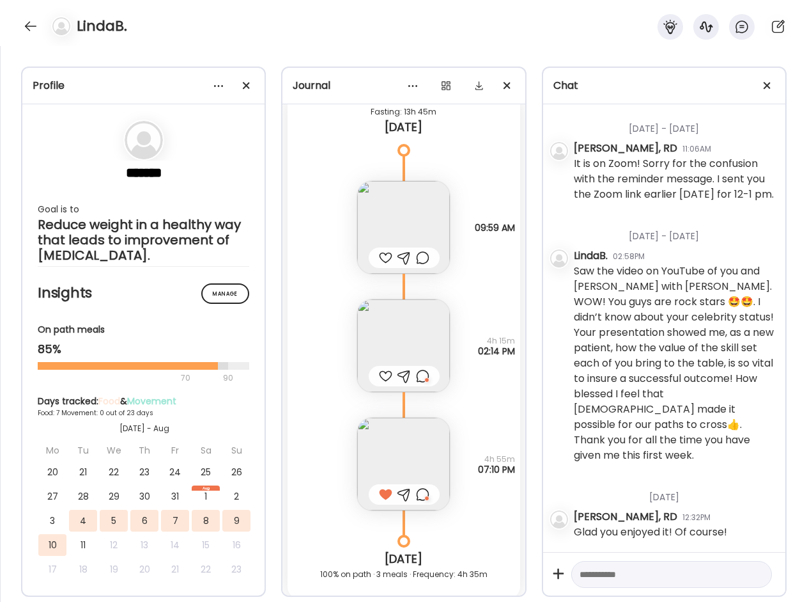
click at [405, 198] on img at bounding box center [403, 227] width 93 height 93
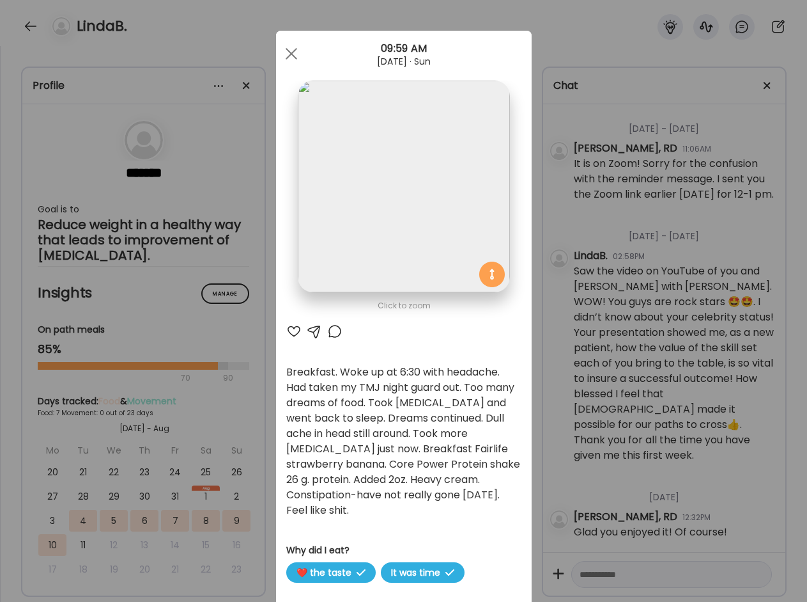
click at [540, 359] on div "Ate Coach Dashboard Wahoo! It’s official Take a moment to set up your Coach Pro…" at bounding box center [403, 301] width 807 height 602
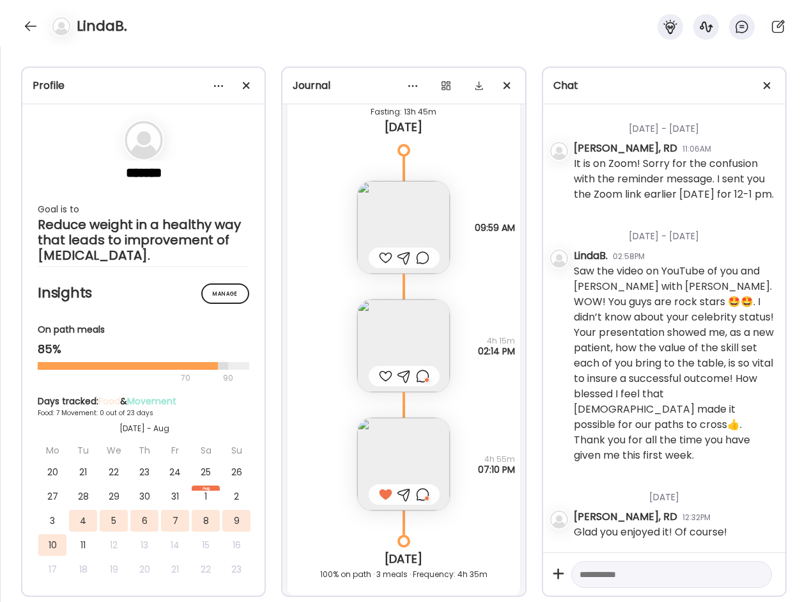
click at [386, 328] on img at bounding box center [403, 345] width 93 height 93
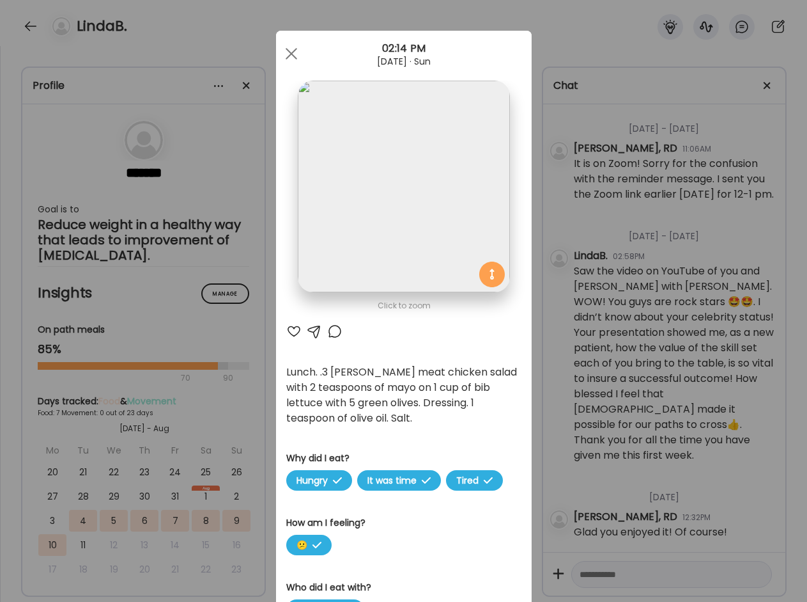
click at [529, 236] on div "Ate Coach Dashboard Wahoo! It’s official Take a moment to set up your Coach Pro…" at bounding box center [403, 301] width 807 height 602
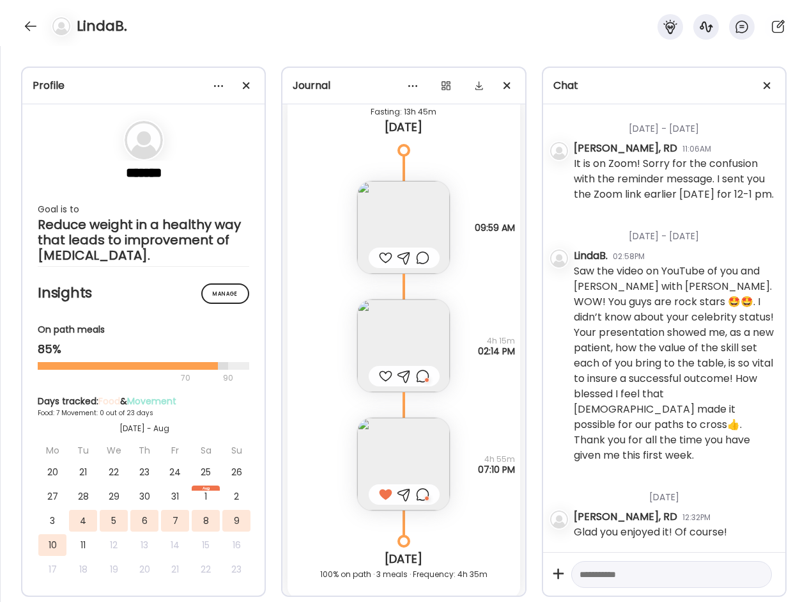
click at [475, 32] on div "LindaB." at bounding box center [403, 23] width 807 height 46
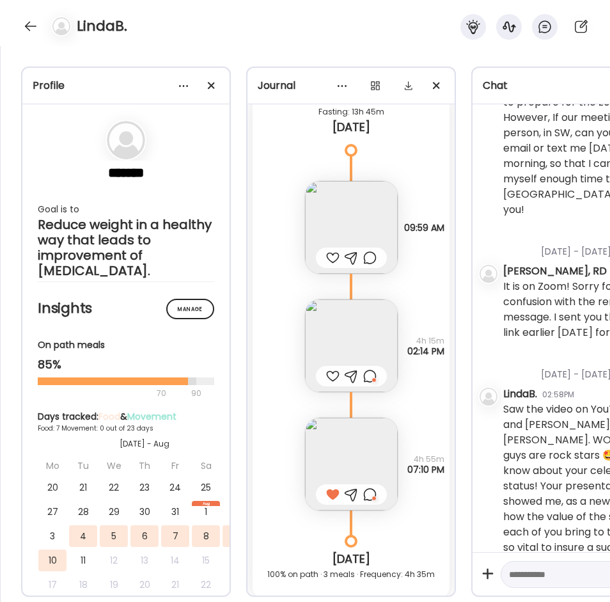
scroll to position [896, 0]
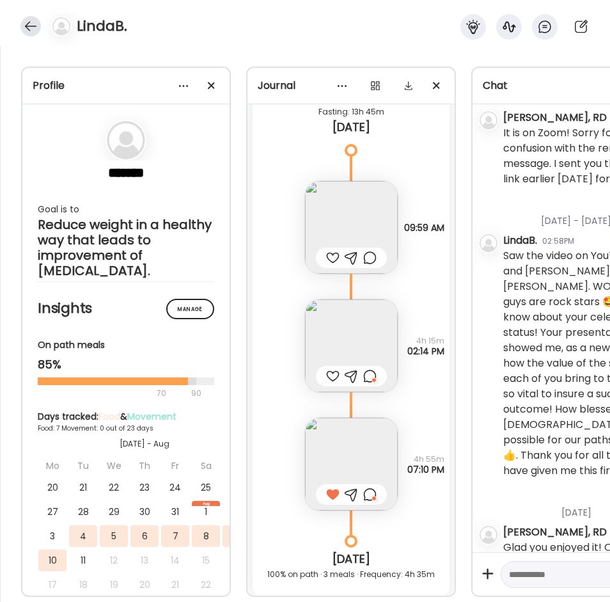
click at [24, 27] on div at bounding box center [30, 26] width 20 height 20
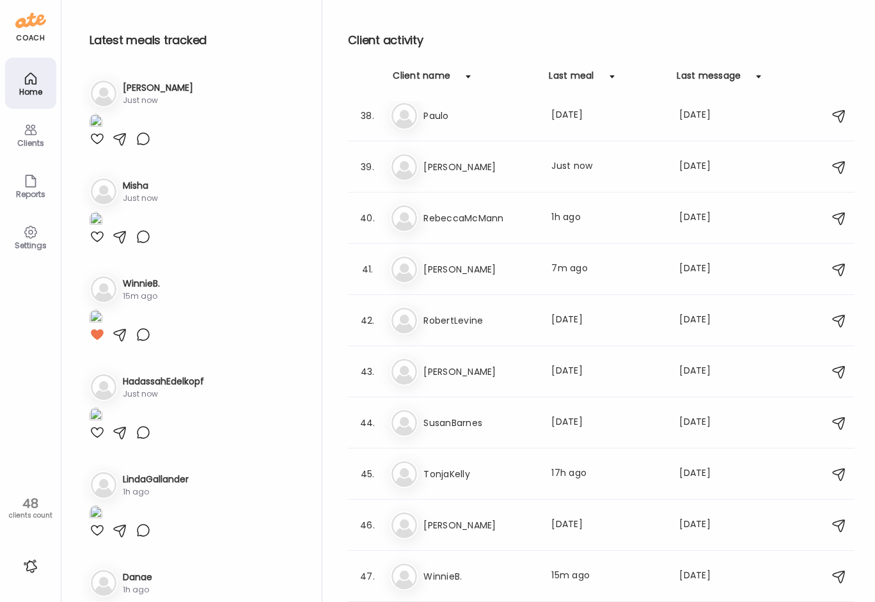
scroll to position [1820, 0]
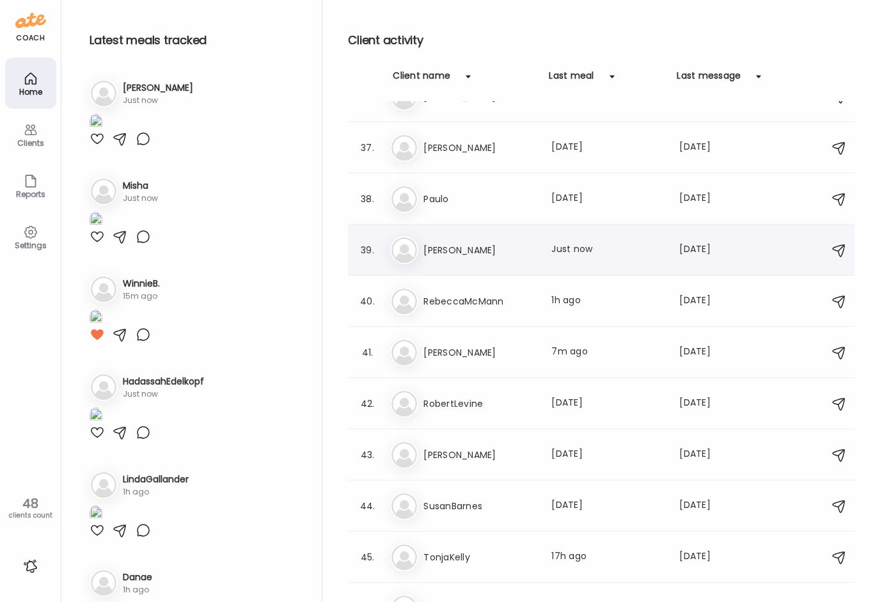
click at [488, 238] on div "Ra [PERSON_NAME] Last meal: Just now Last message: [DATE] You: Hi [PERSON_NAME]…" at bounding box center [603, 250] width 426 height 28
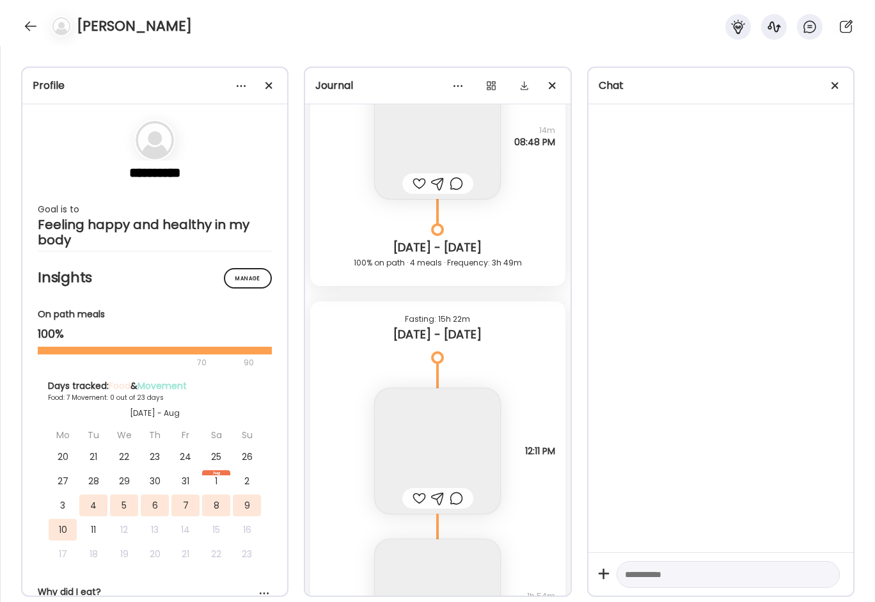
scroll to position [28146, 0]
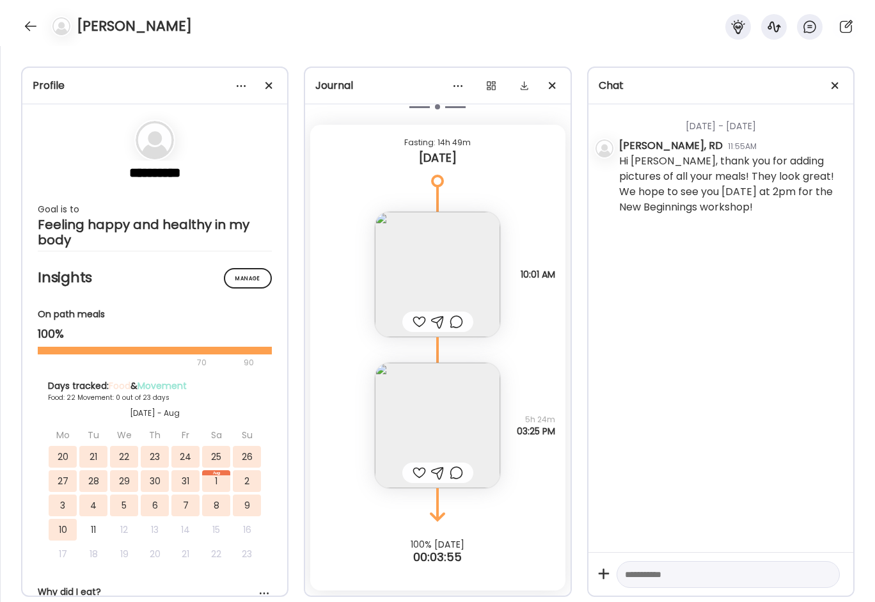
drag, startPoint x: 33, startPoint y: 26, endPoint x: 24, endPoint y: 36, distance: 13.2
click at [33, 25] on div at bounding box center [30, 26] width 20 height 20
